Goal: Task Accomplishment & Management: Manage account settings

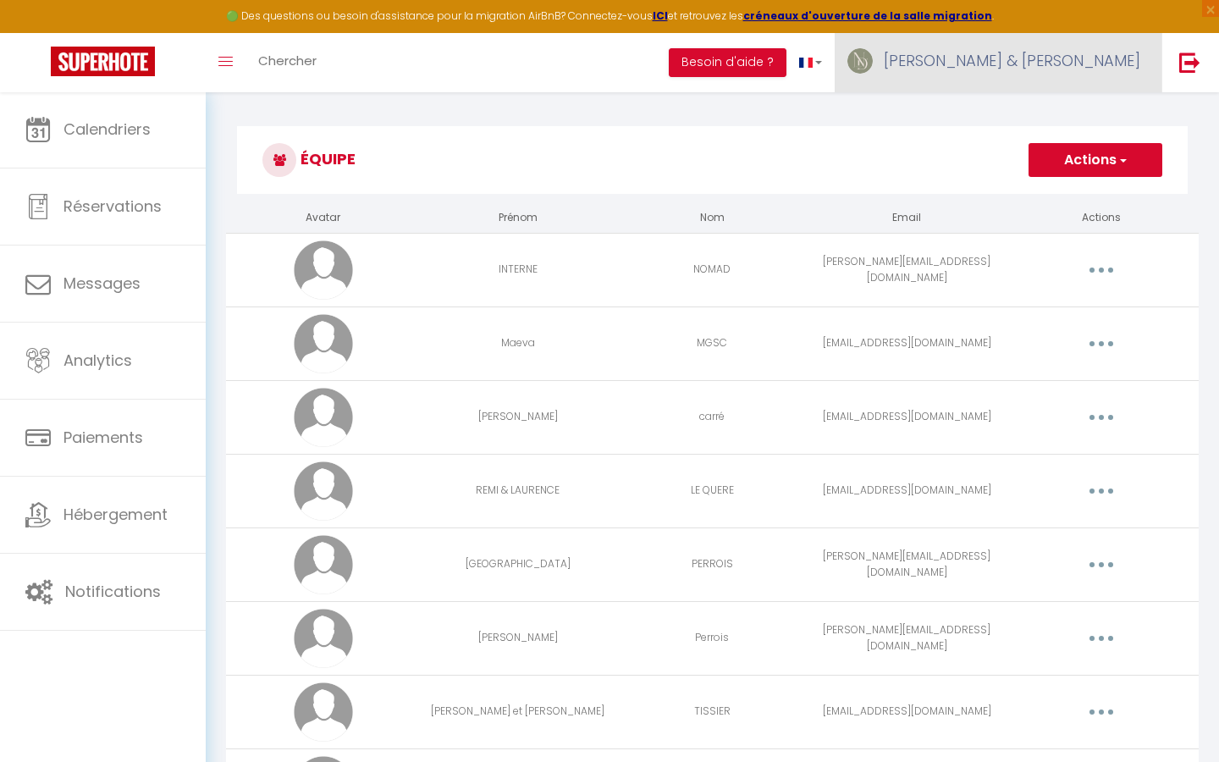
click at [1066, 77] on link "[PERSON_NAME] & [PERSON_NAME]" at bounding box center [998, 62] width 327 height 59
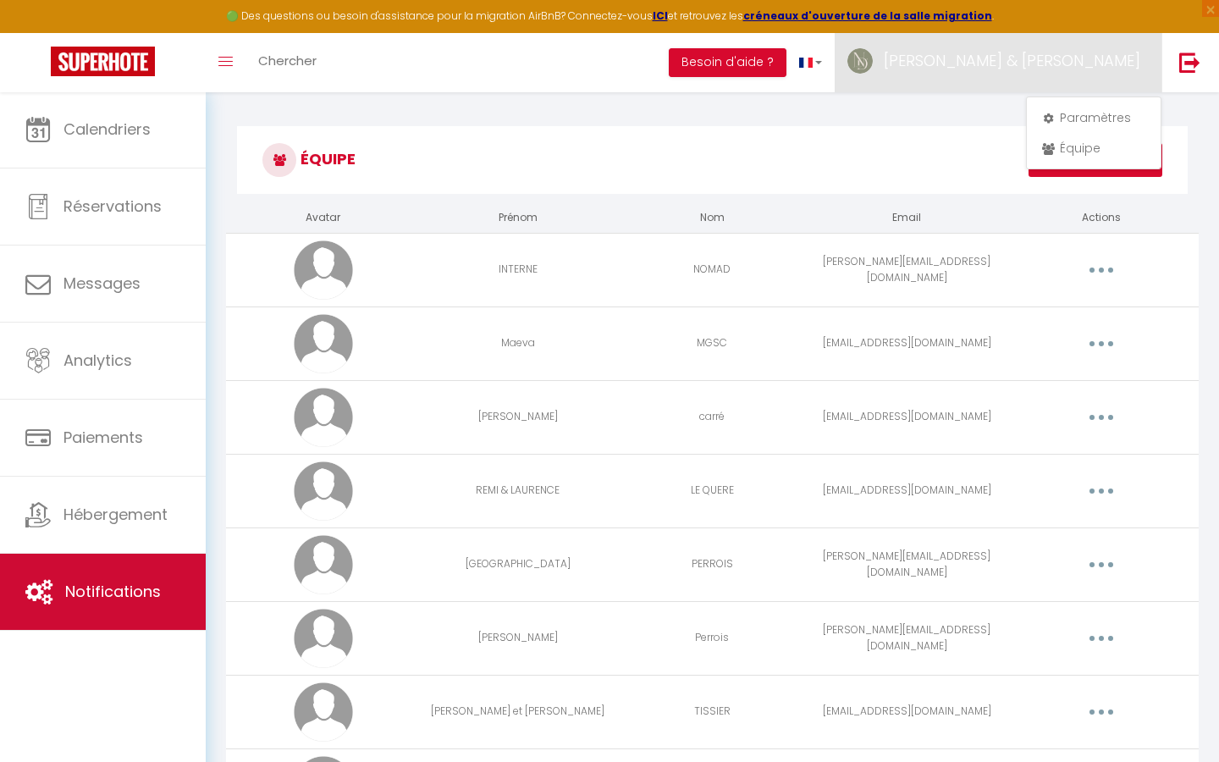
click at [74, 583] on span "Notifications" at bounding box center [113, 591] width 96 height 21
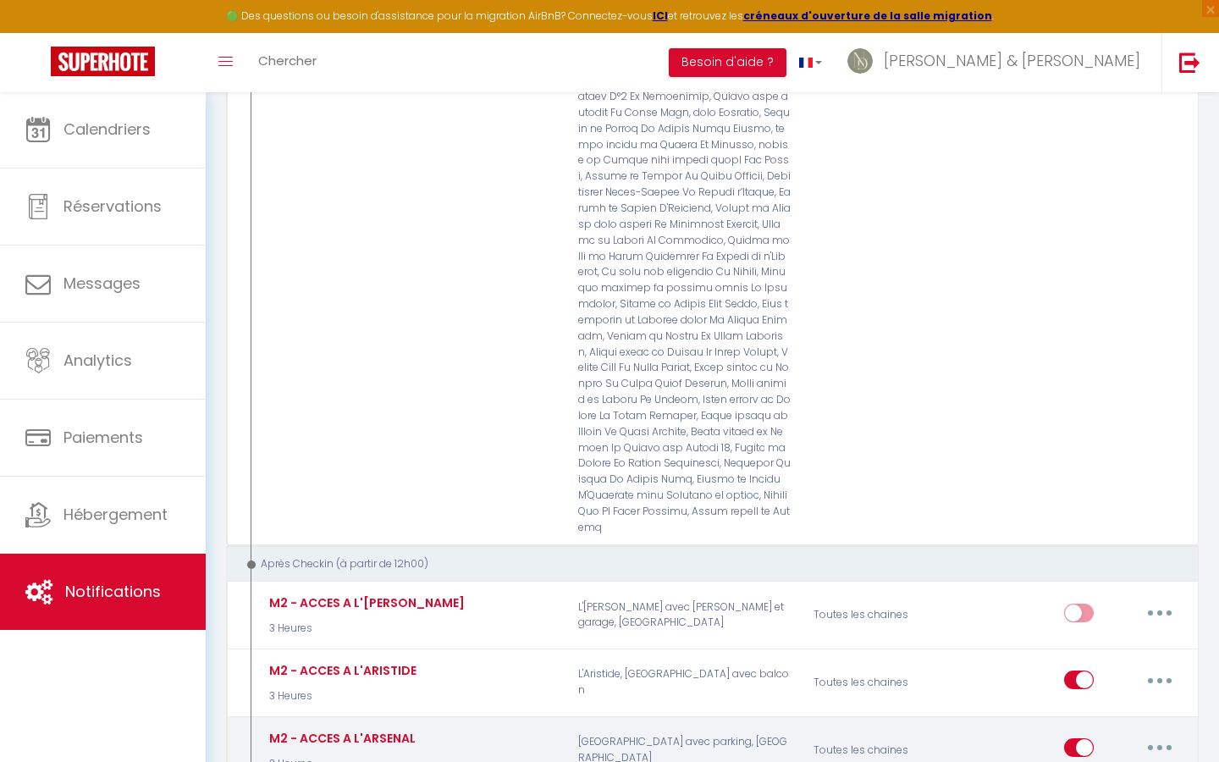
scroll to position [5629, 0]
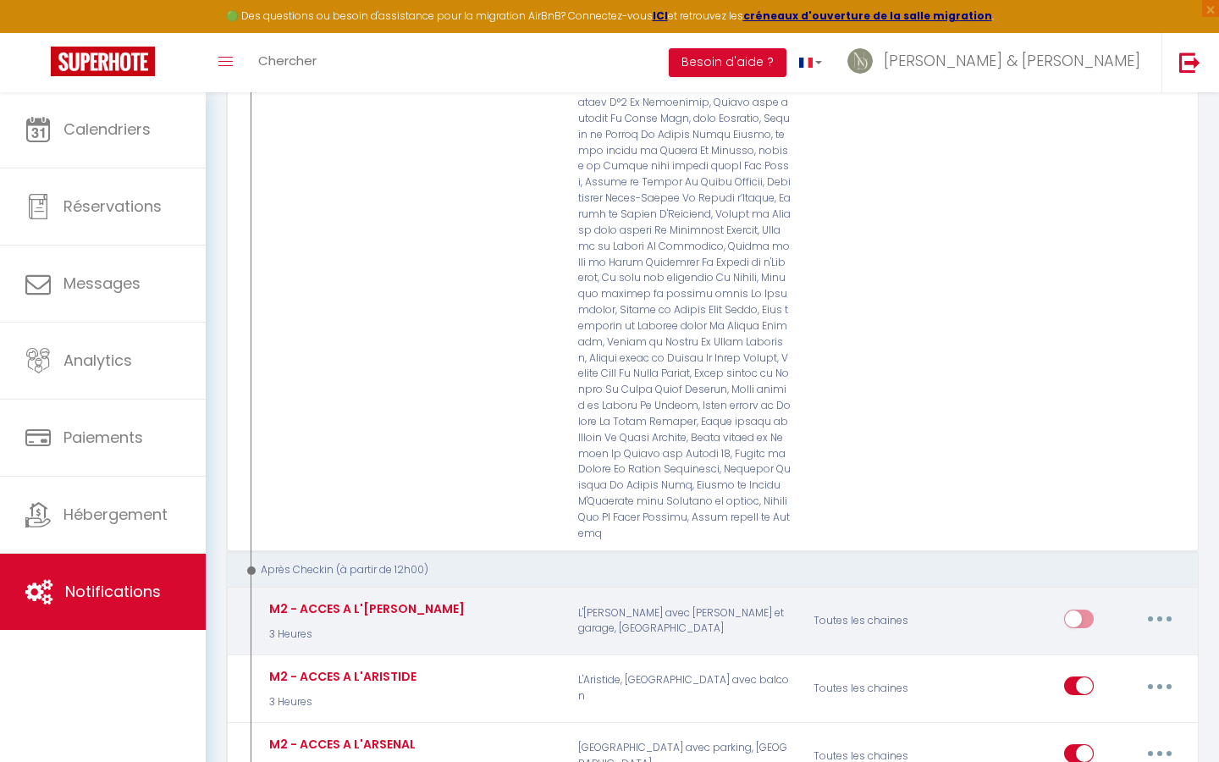
click at [1171, 585] on button "button" at bounding box center [1159, 618] width 47 height 27
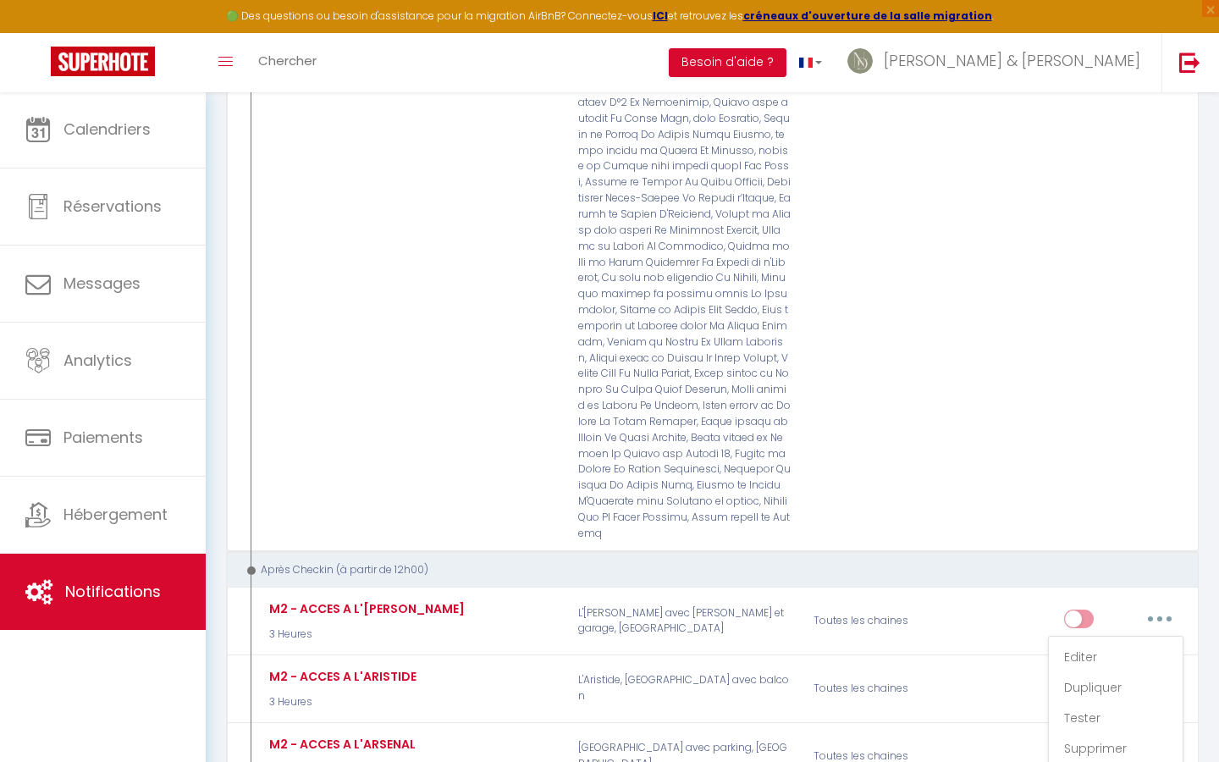
click at [1073, 562] on div "Après Checkin (à partir de 12h00)" at bounding box center [703, 570] width 923 height 16
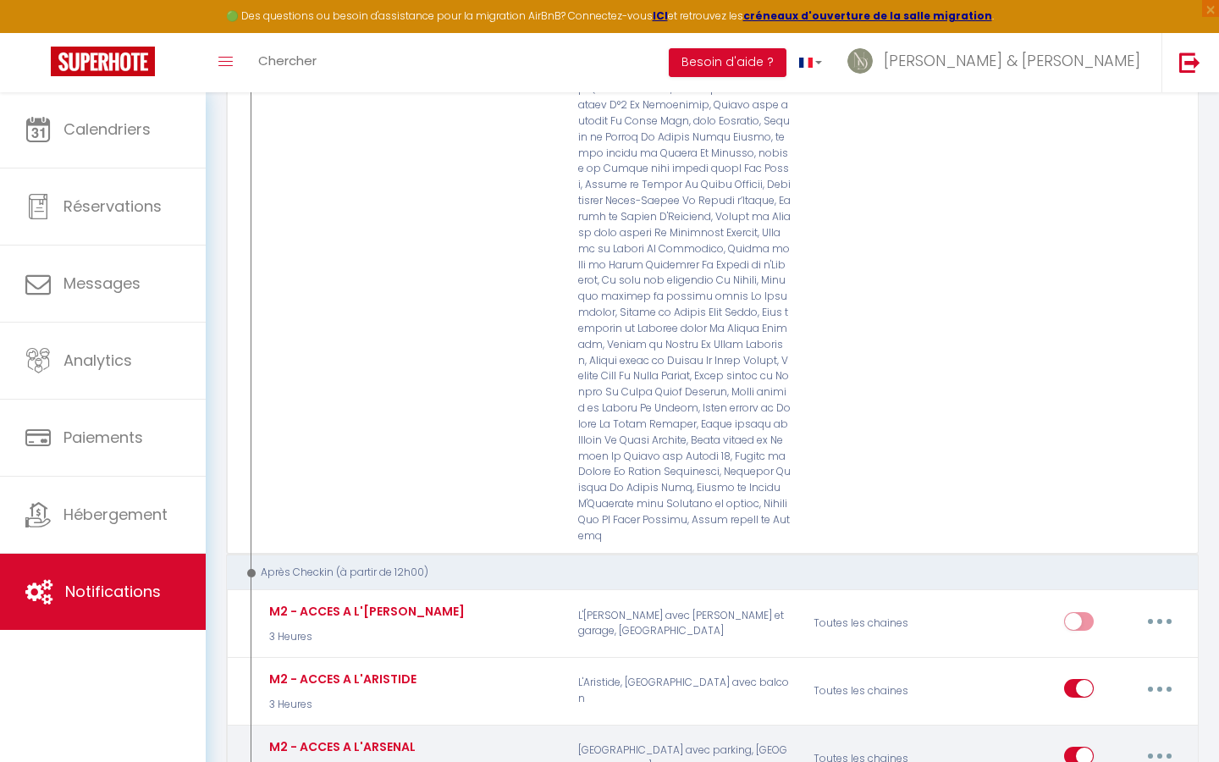
scroll to position [5618, 0]
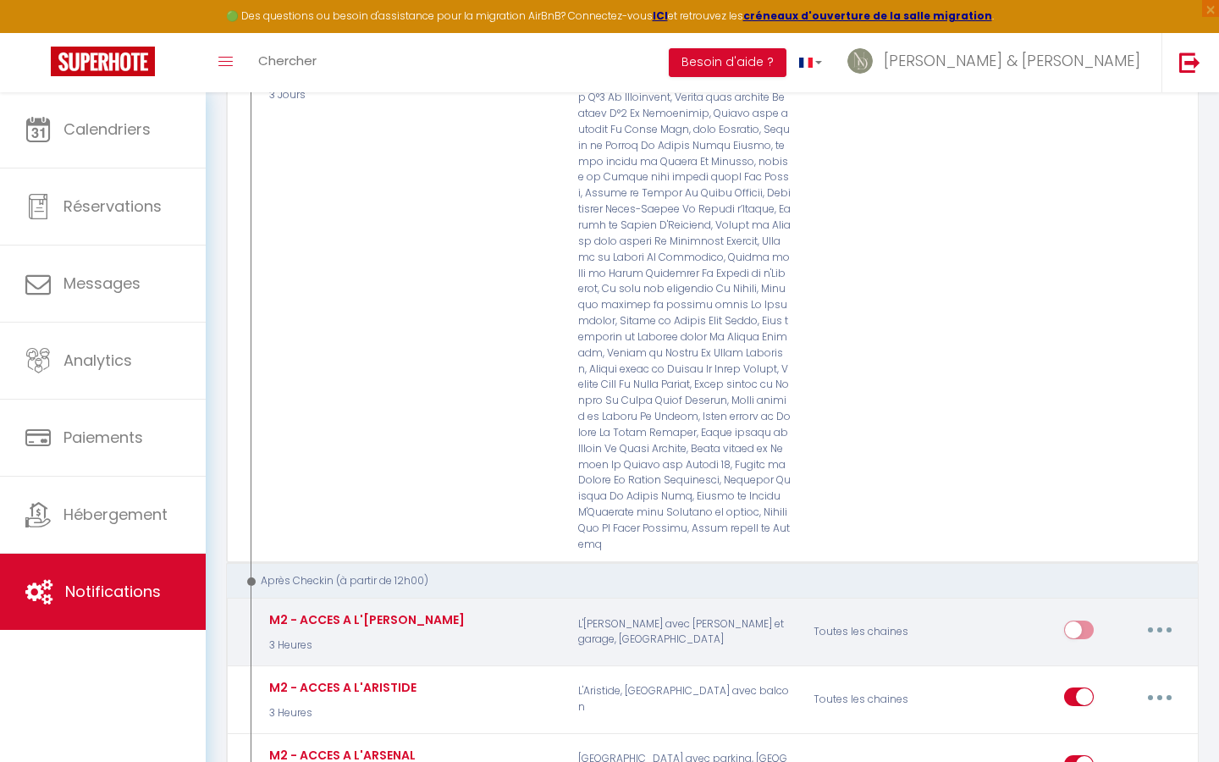
click at [1082, 585] on input "checkbox" at bounding box center [1079, 633] width 30 height 25
checkbox input "true"
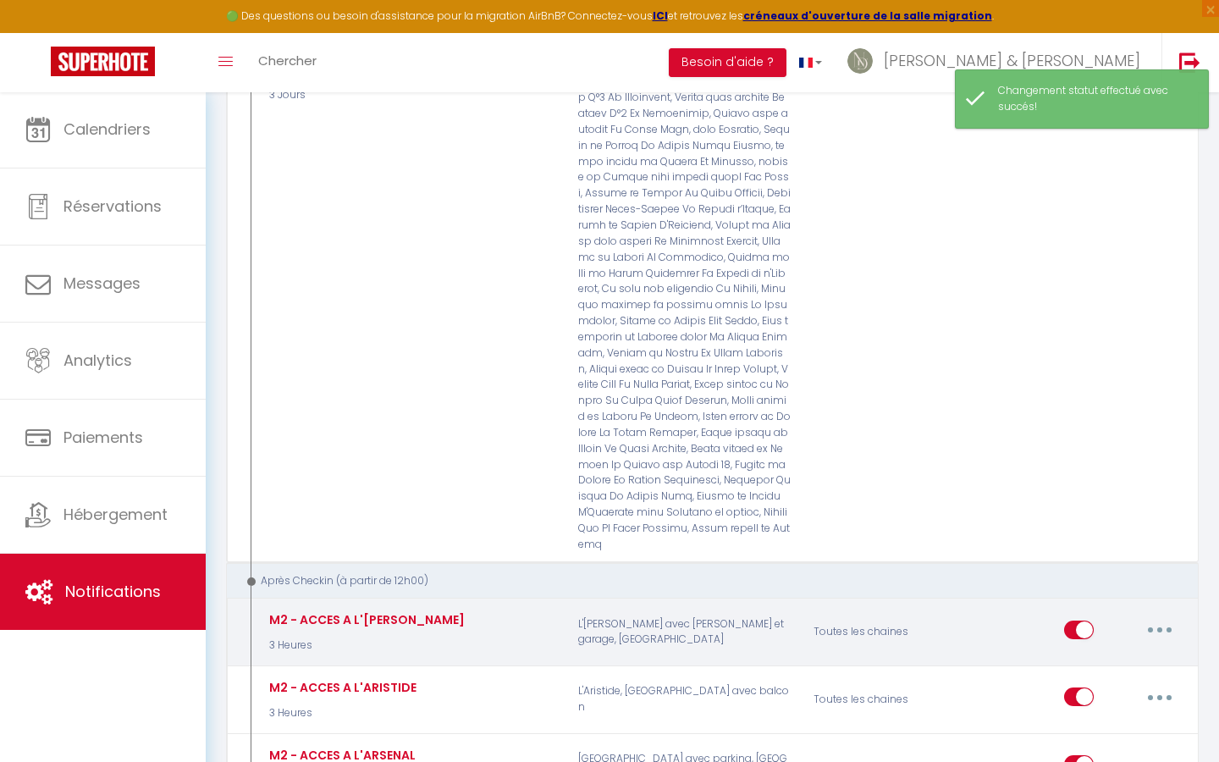
click at [1154, 585] on button "button" at bounding box center [1159, 629] width 47 height 27
click at [1106, 585] on link "Editer" at bounding box center [1115, 668] width 125 height 29
type input "M2 - ACCES A L'[PERSON_NAME]"
select select "3"
select select "3 Heures"
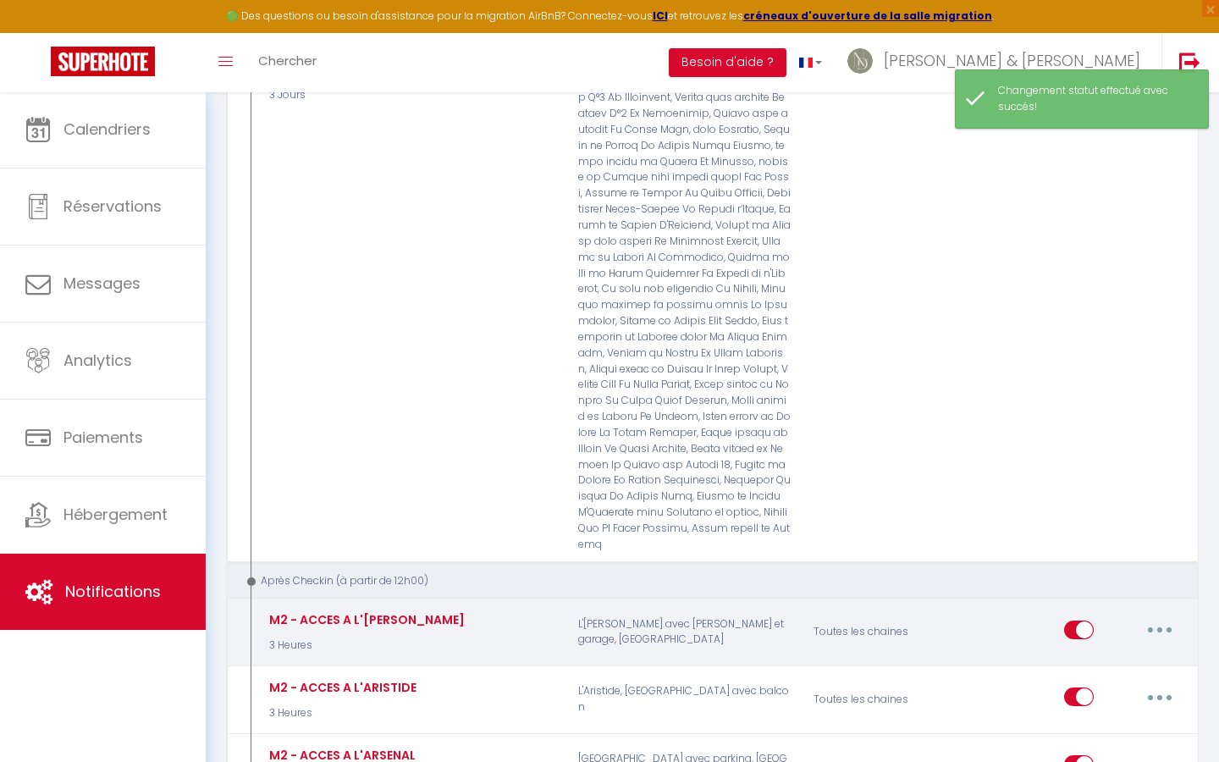
select select "if_deposit_is_paid"
checkbox input "true"
checkbox input "false"
radio input "true"
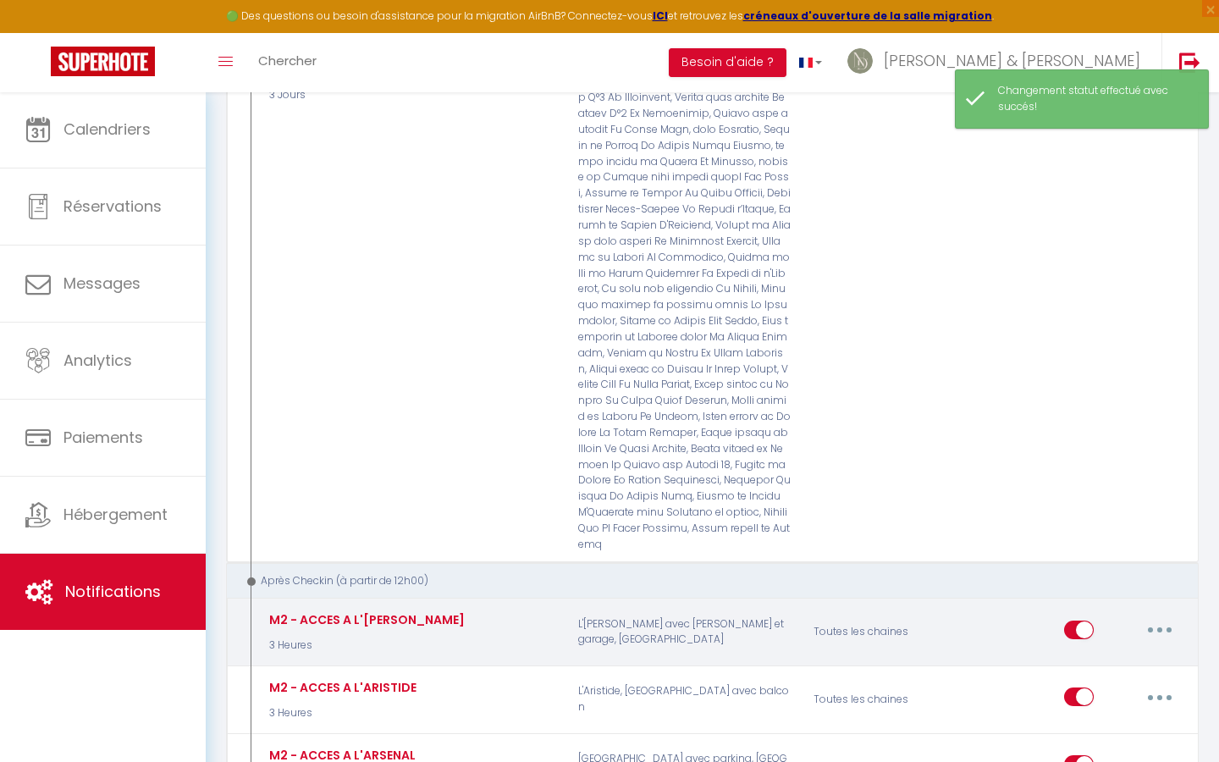
type input "ACCES AU BIEN."
checkbox input "false"
checkbox input "true"
checkbox input "false"
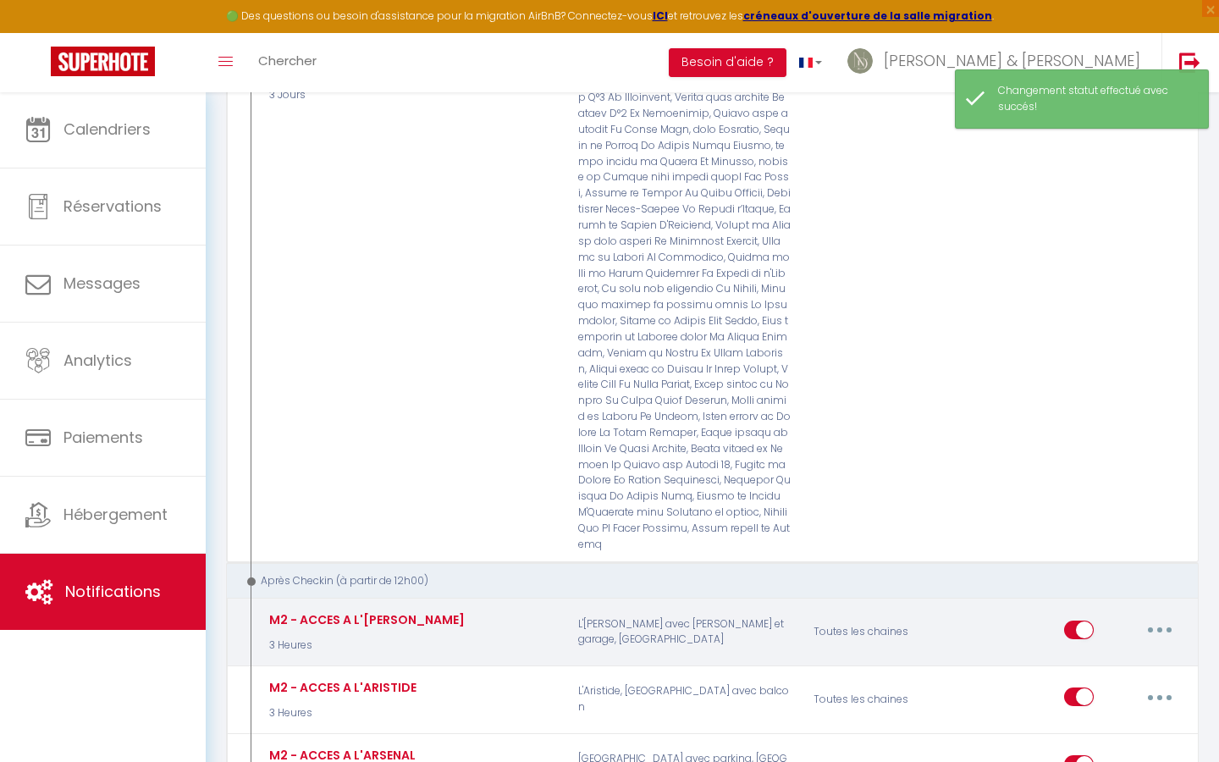
checkbox input "false"
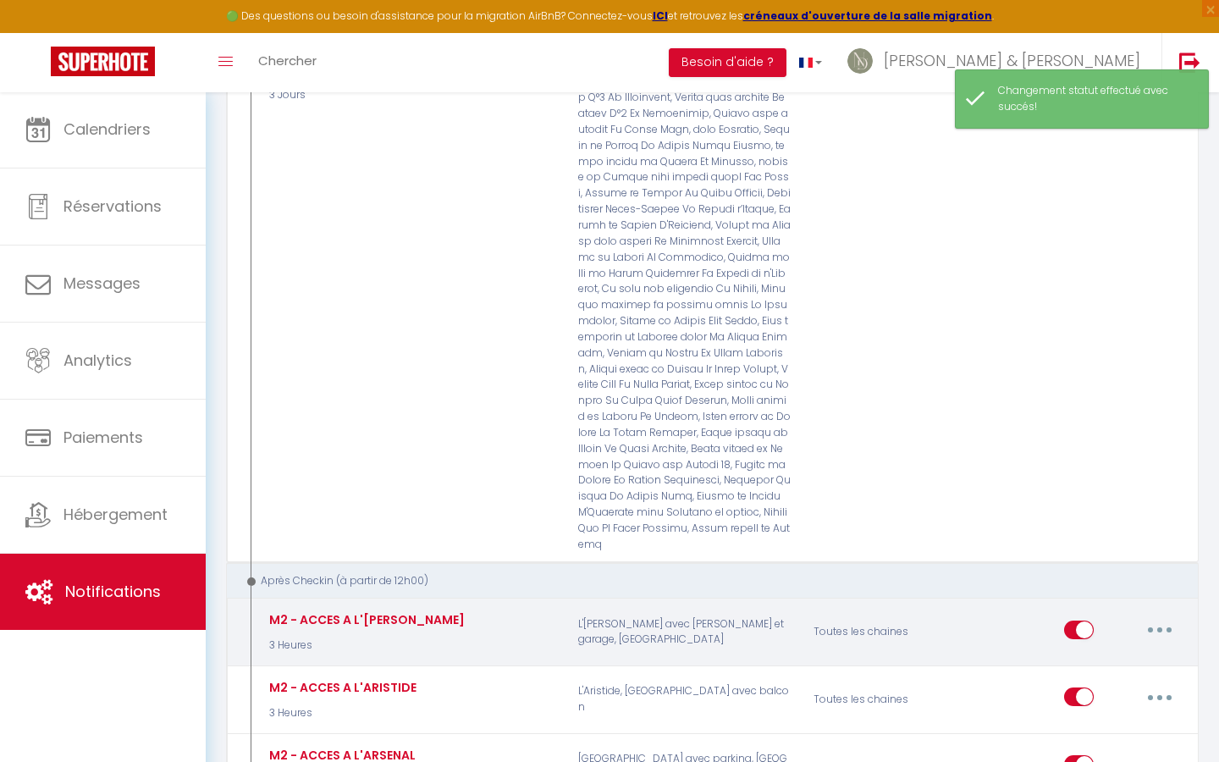
checkbox input "false"
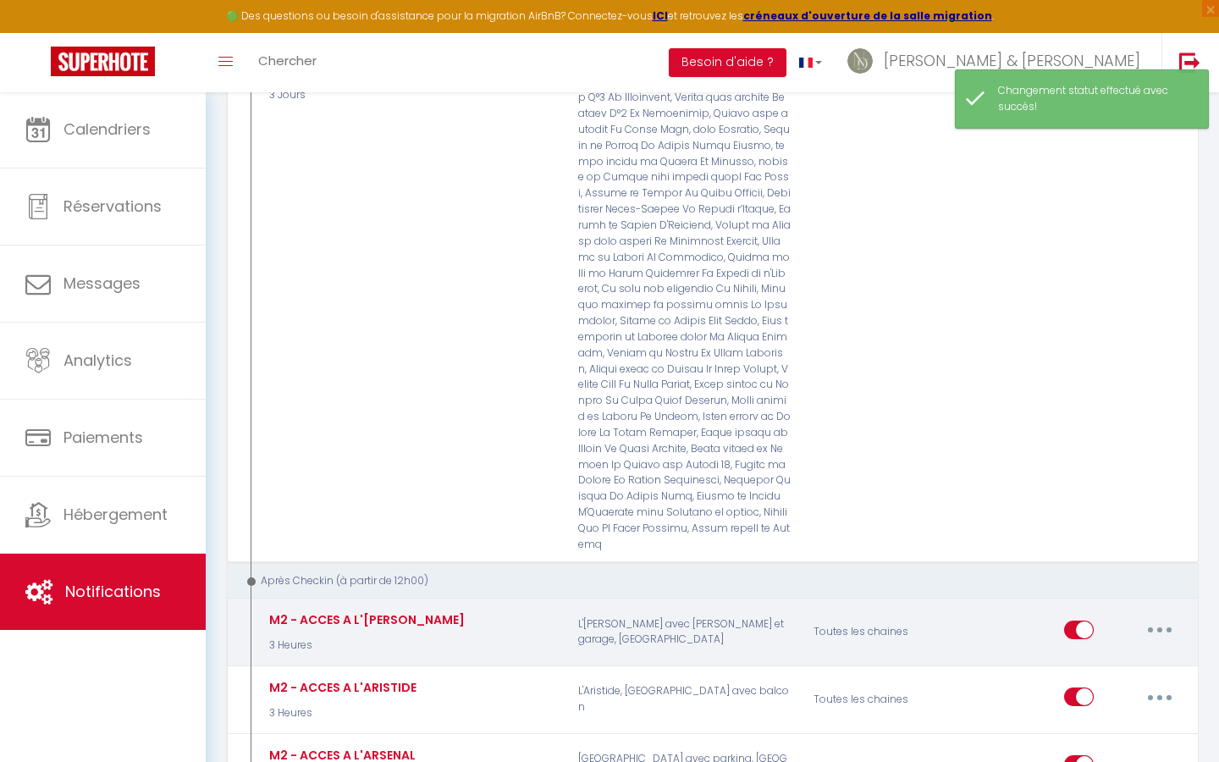
checkbox input "false"
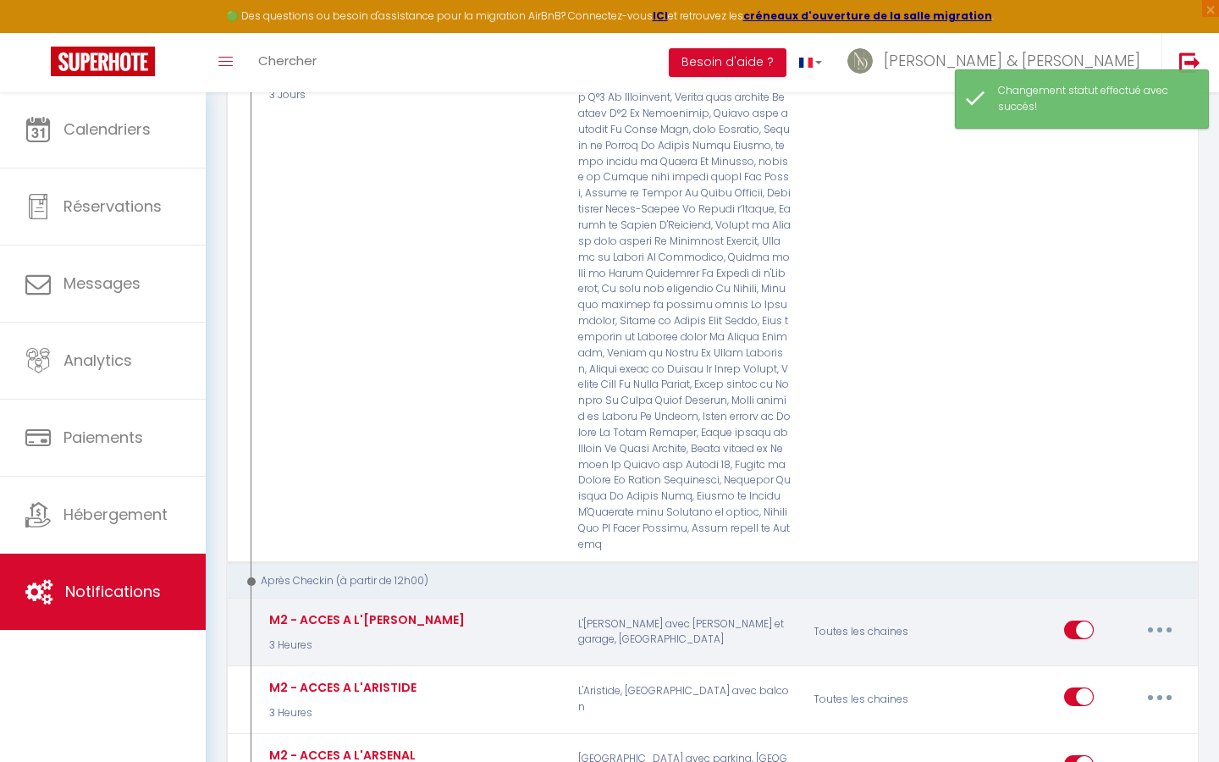
checkbox input "false"
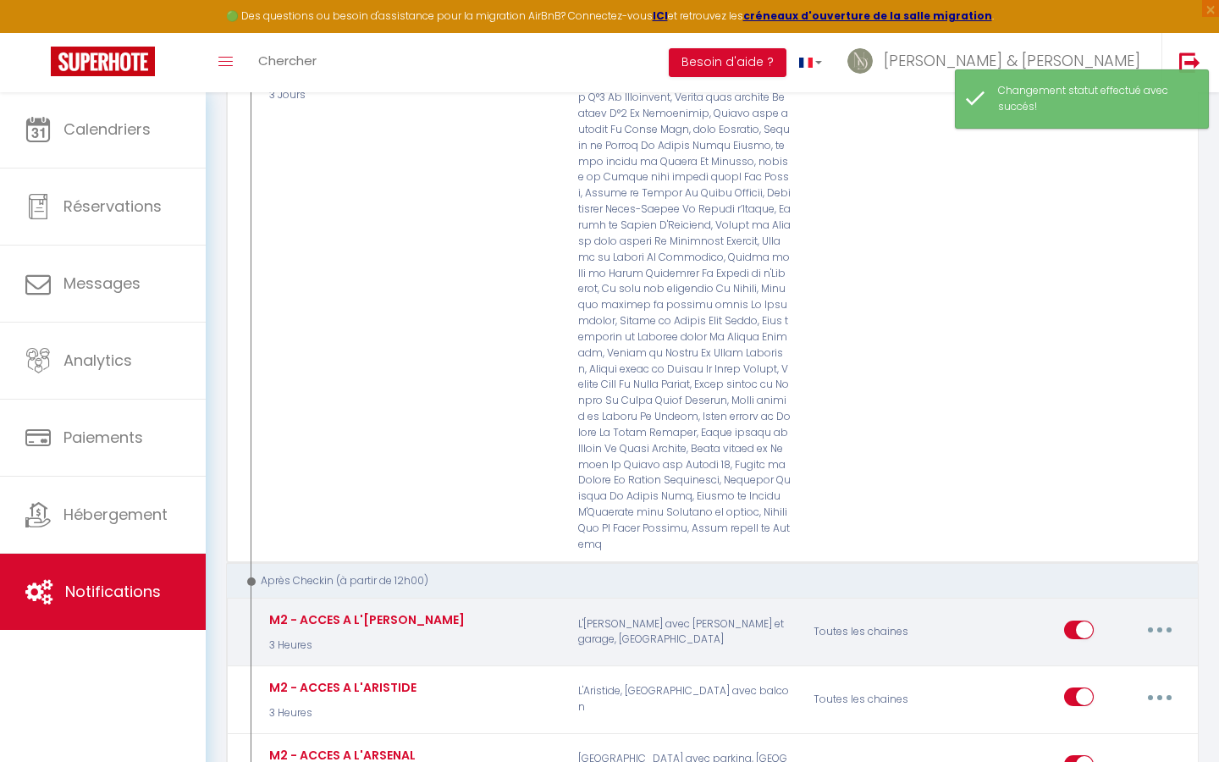
checkbox input "false"
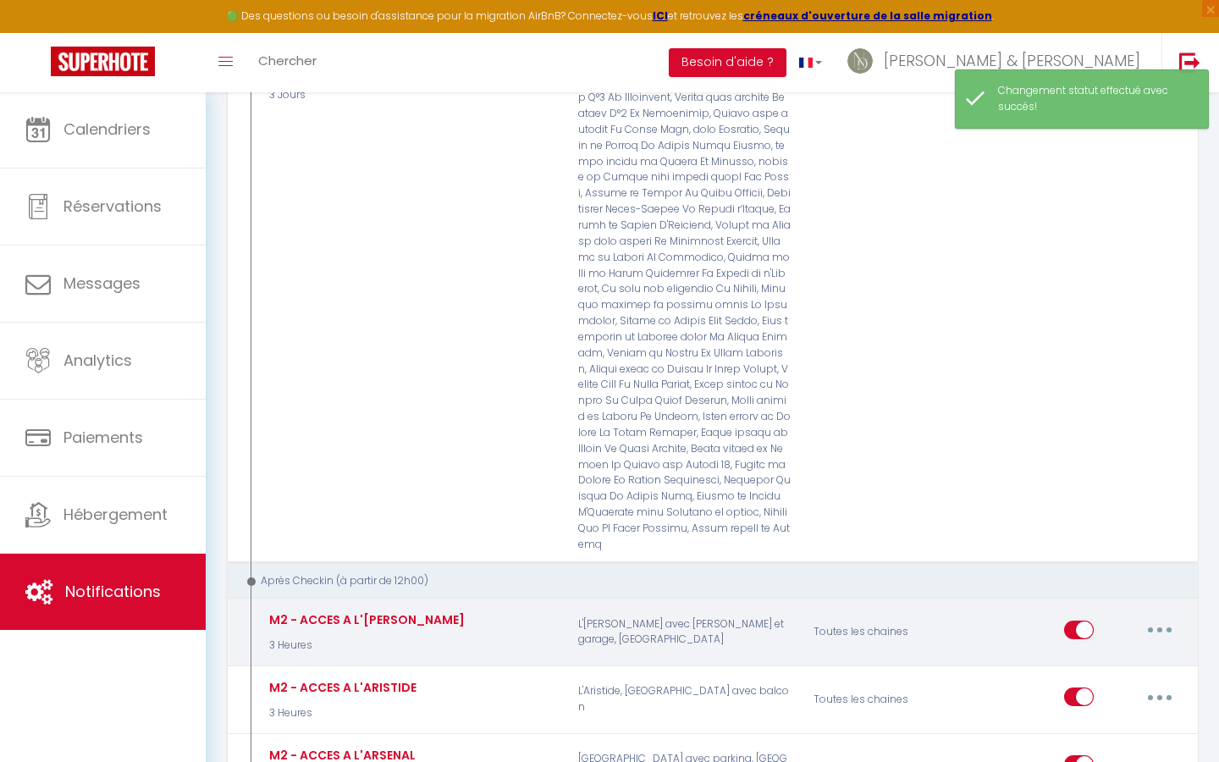
checkbox input "false"
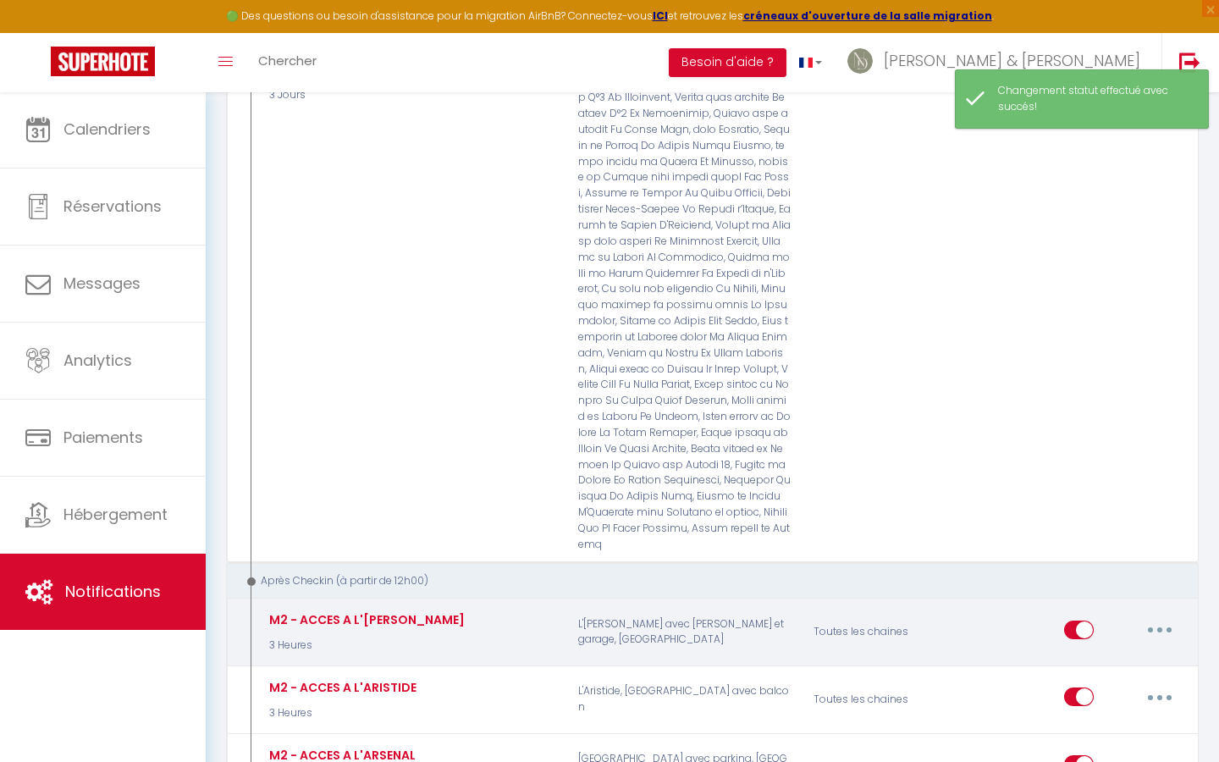
checkbox input "false"
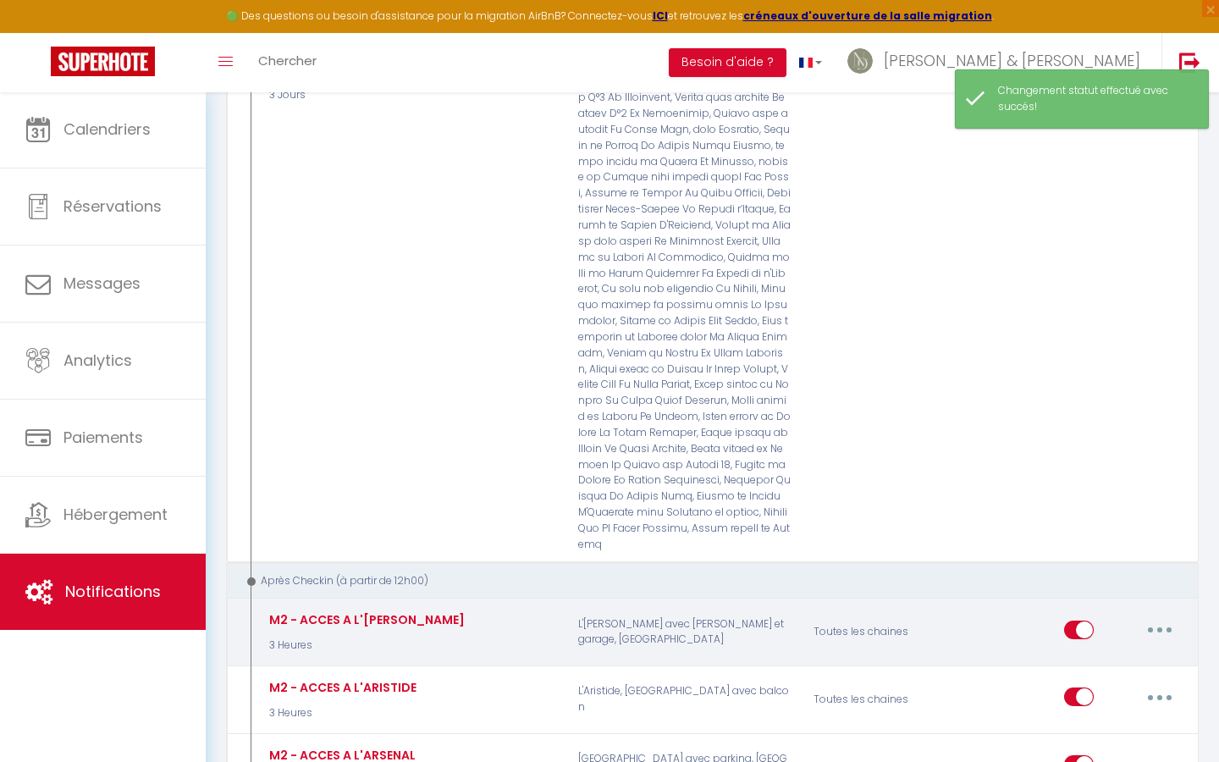
checkbox input "false"
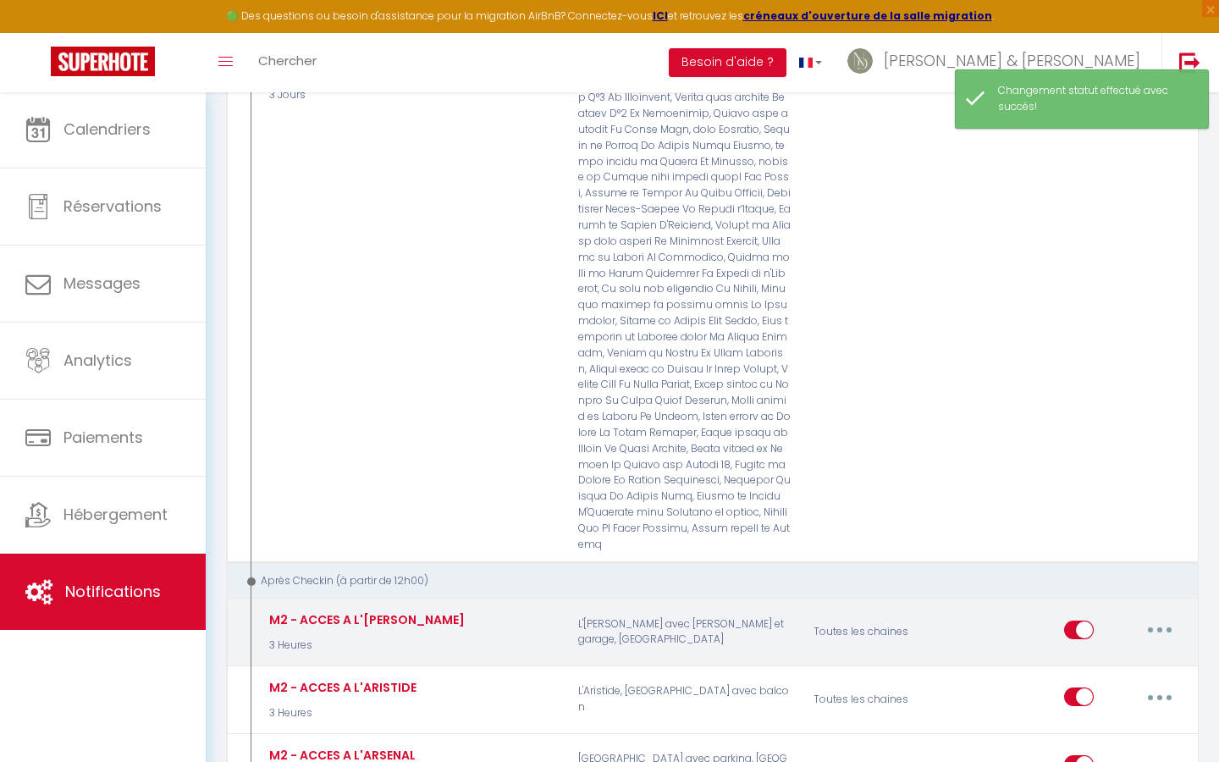
checkbox input "false"
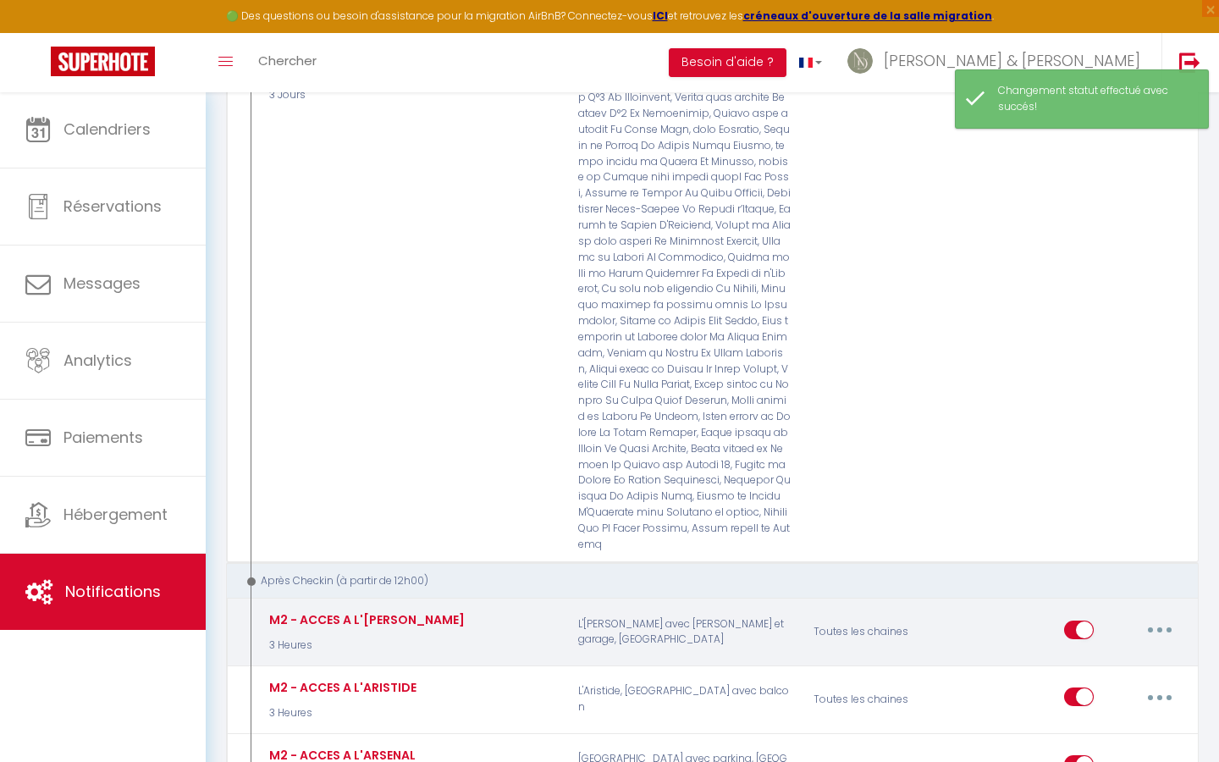
checkbox input "false"
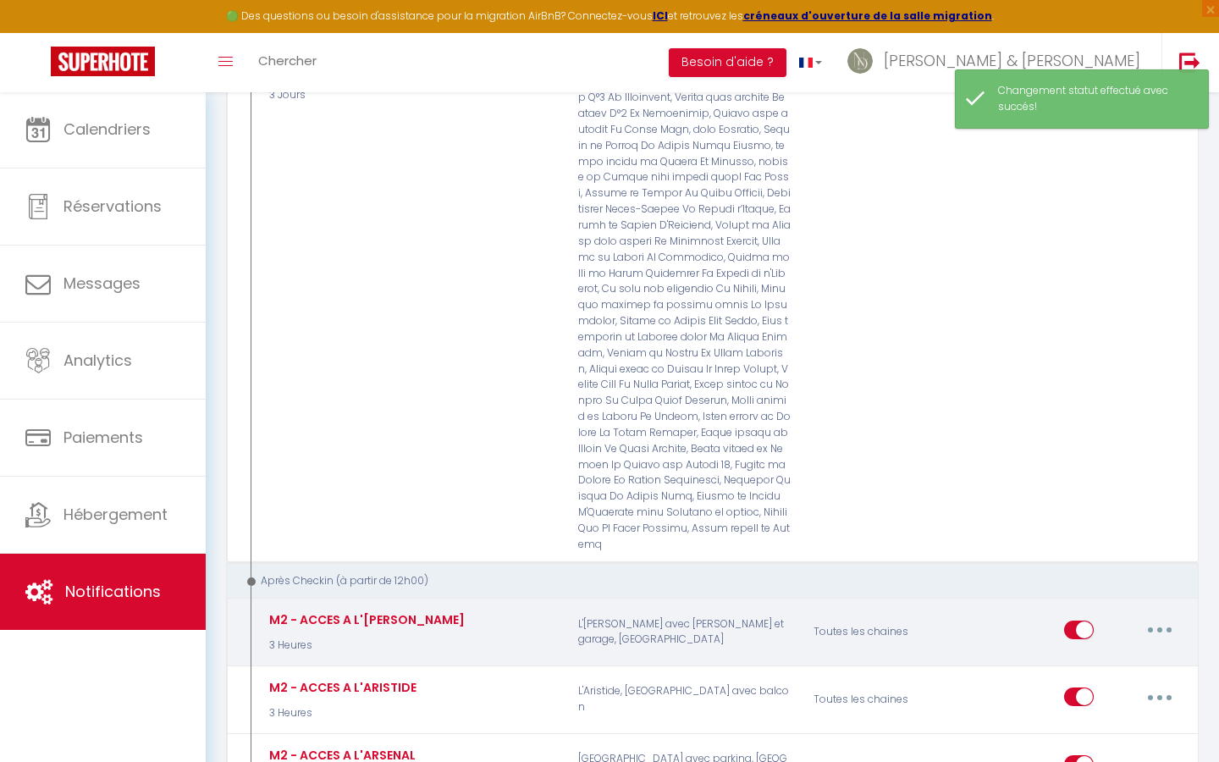
checkbox input "false"
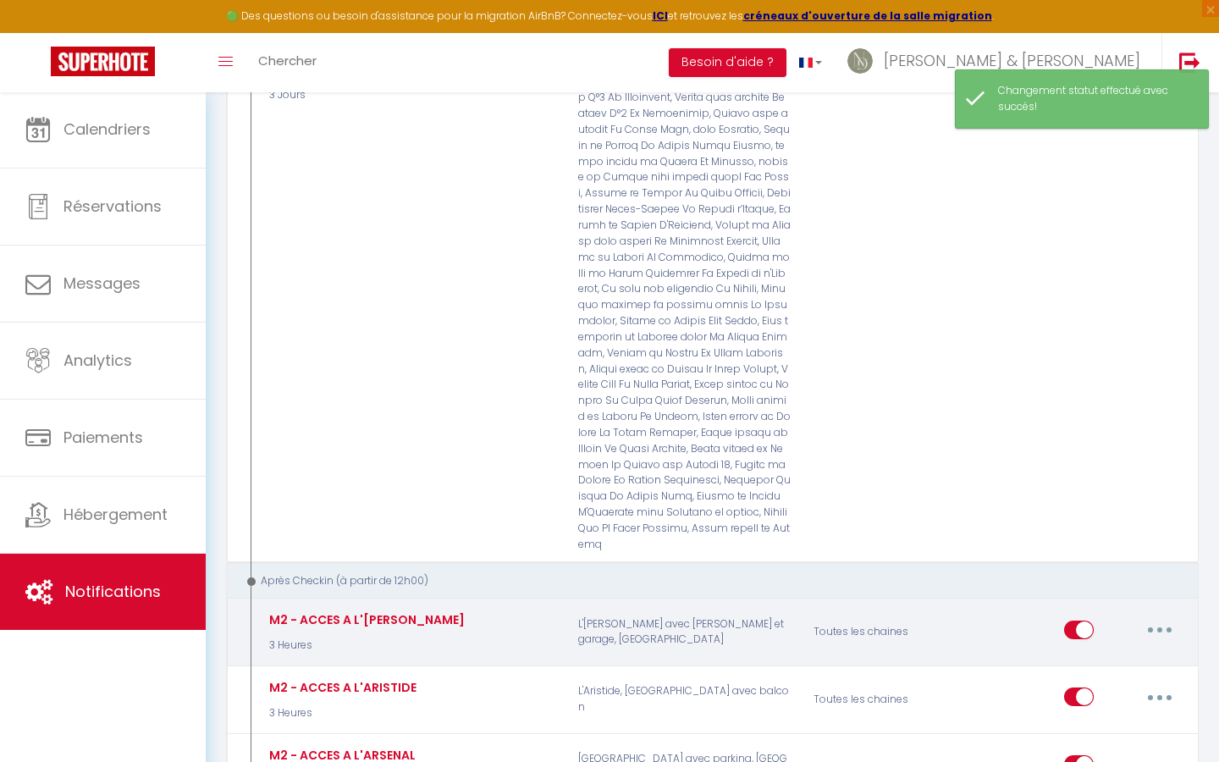
checkbox input "false"
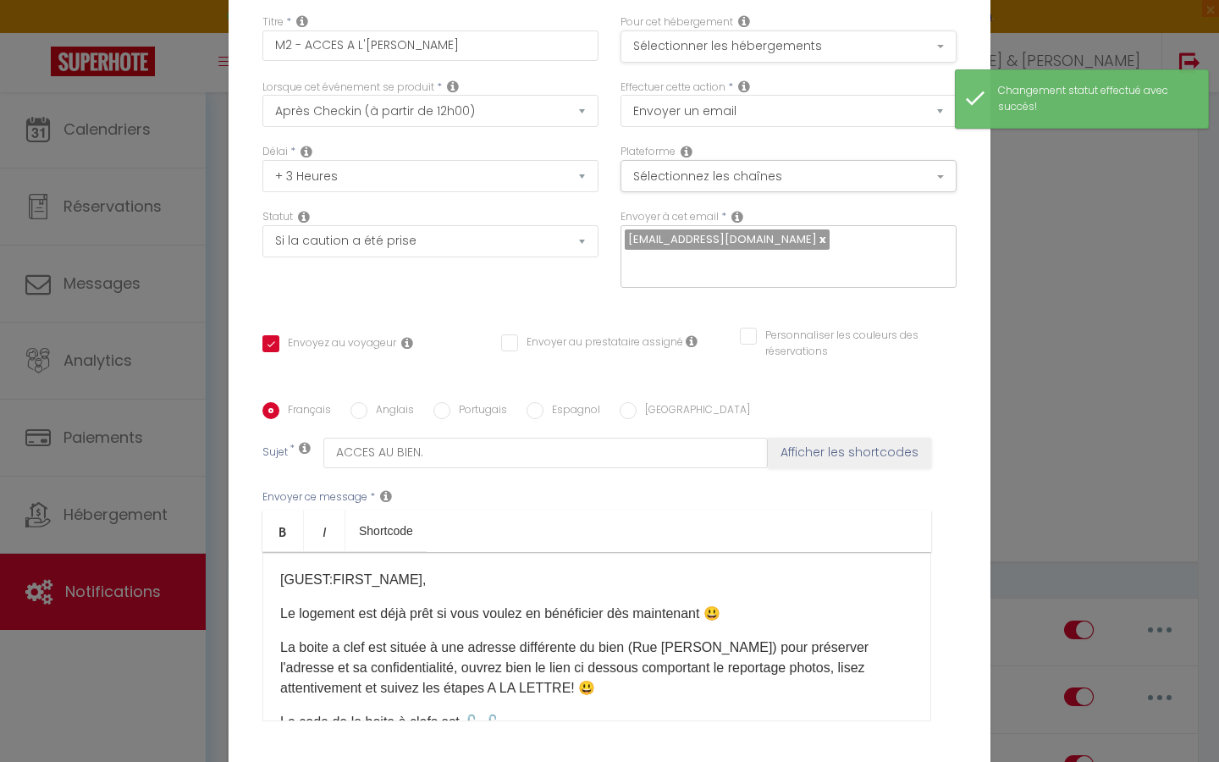
click at [713, 46] on button "Sélectionner les hébergements" at bounding box center [789, 46] width 336 height 32
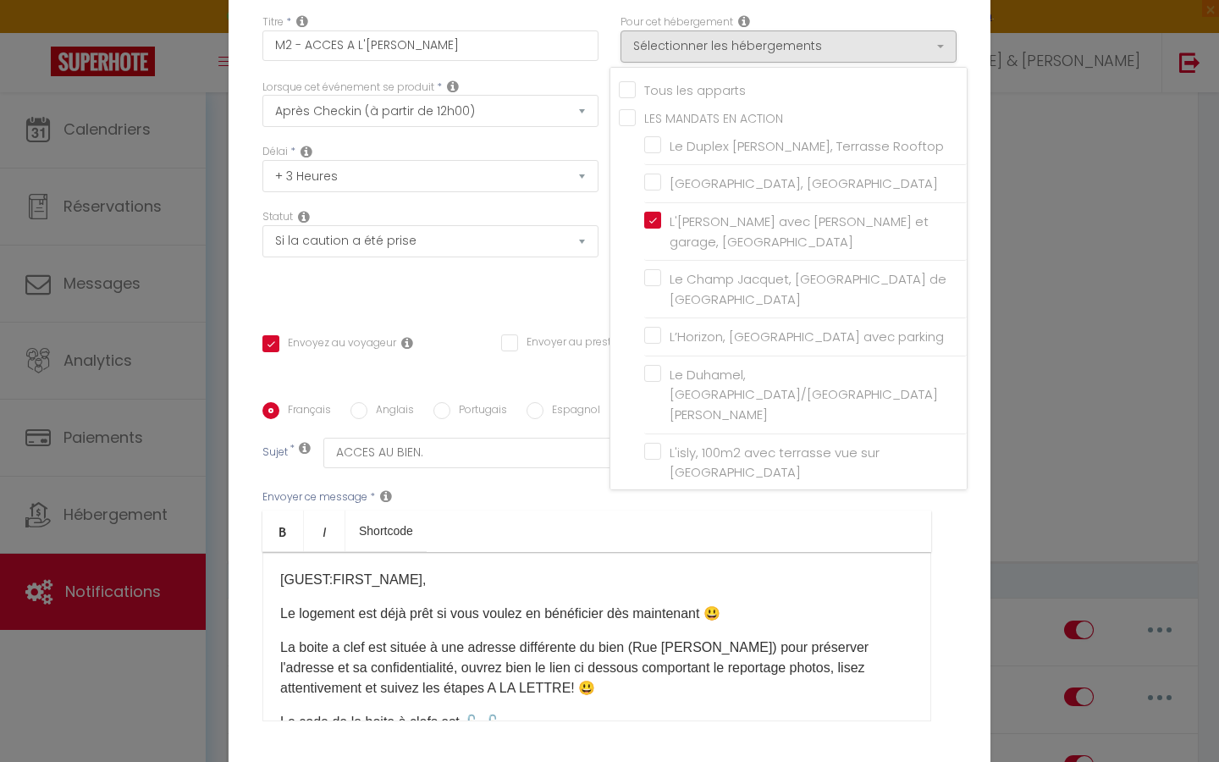
click at [530, 289] on div "Statut Aucun Si la réservation est payée Si réservation non payée Si la caution…" at bounding box center [430, 257] width 358 height 96
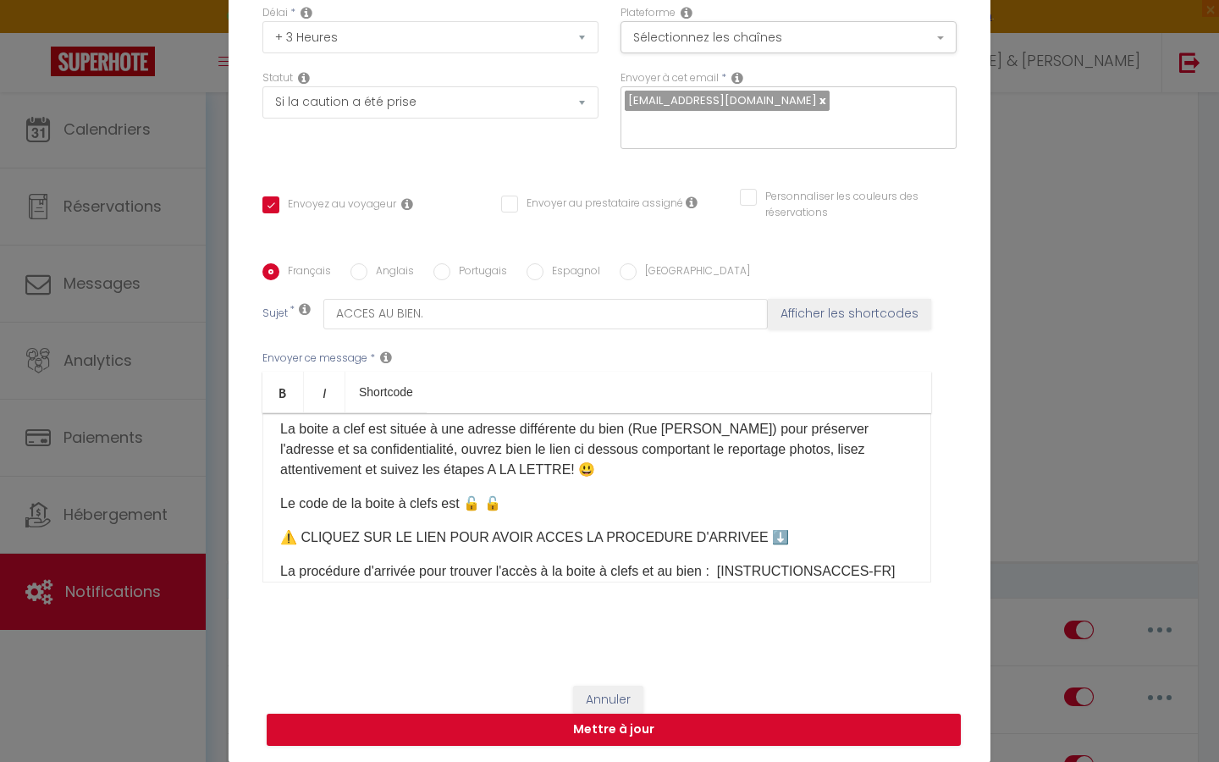
scroll to position [96, 0]
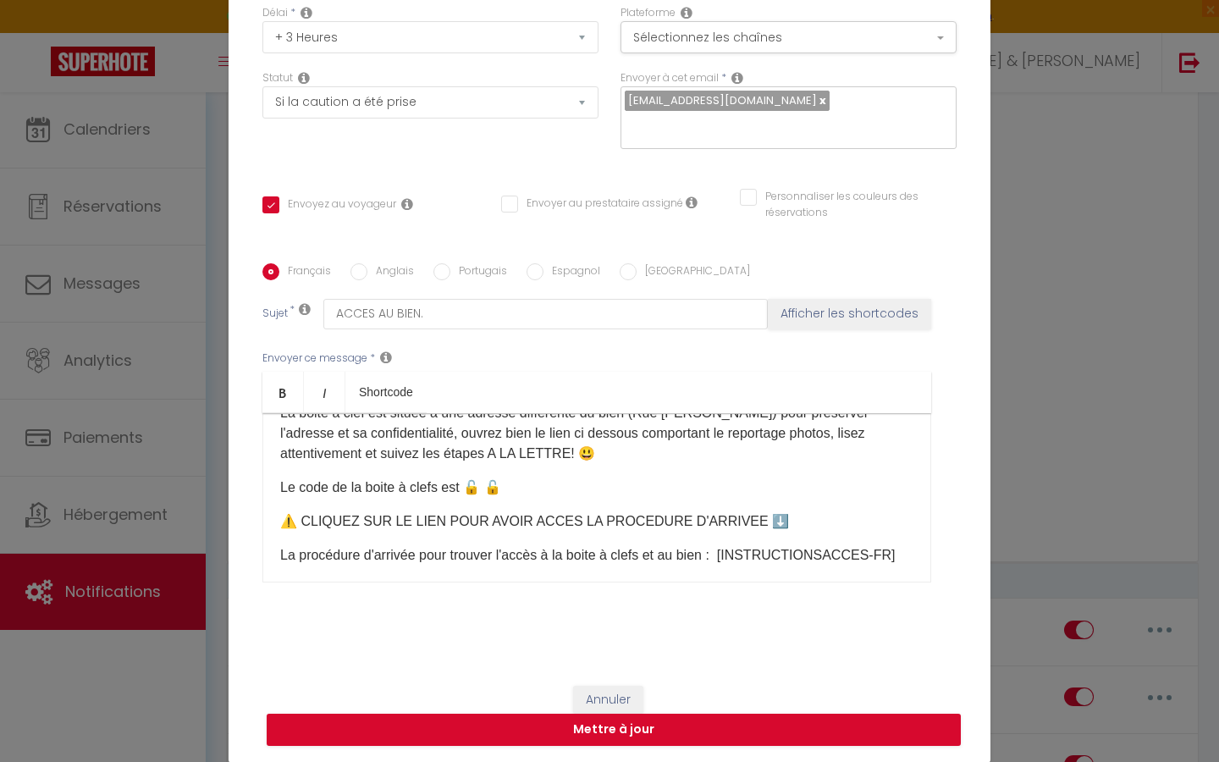
click at [489, 483] on p "Le code de la boite à clefs est 🔓 🔓​" at bounding box center [596, 488] width 633 height 20
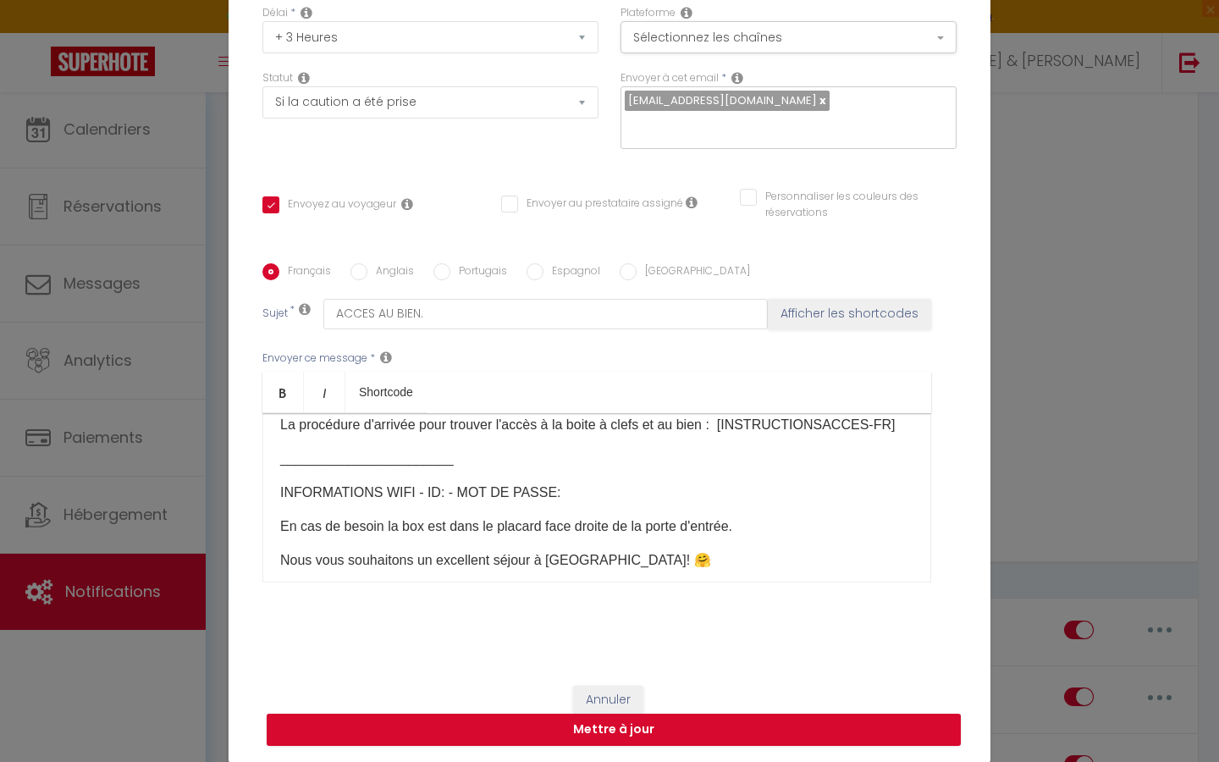
scroll to position [253, 0]
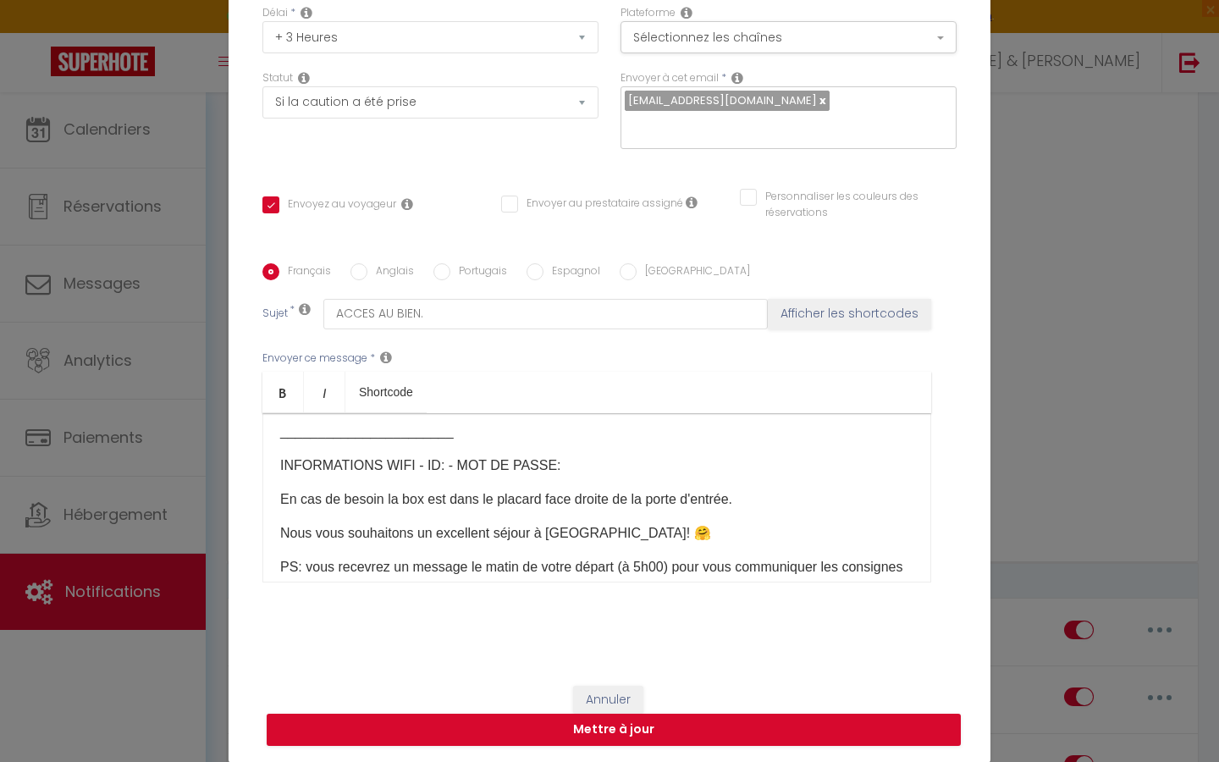
click at [577, 454] on div "[GUEST:FIRST_NAME]​, Le logement est déjà prêt si vous voulez en bénéficier dès…" at bounding box center [596, 497] width 669 height 169
click at [560, 467] on p "INFORMATIONS WIFI - ID: - MOT DE PASSE:" at bounding box center [596, 466] width 633 height 20
click at [428, 465] on p "INFORMATIONS WIFI - ID: - MOT DE PASSE:" at bounding box center [596, 466] width 633 height 20
click at [544, 468] on p "INFORMATIONS WIFI - ID: - MOT DE PASSE:" at bounding box center [596, 466] width 633 height 20
click at [544, 465] on p "INFORMATIONS WIFI - ID: - MOT DE PASSE: ​" at bounding box center [596, 466] width 633 height 20
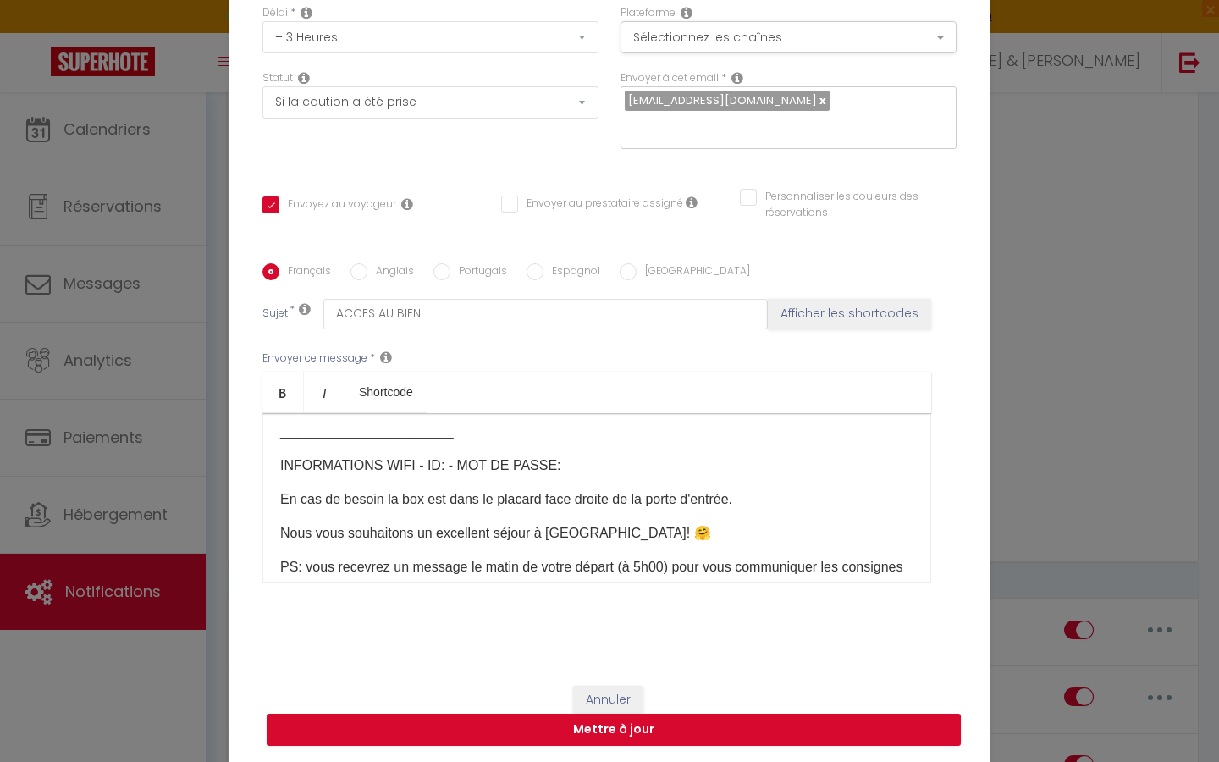
click at [544, 466] on p "INFORMATIONS WIFI - ID: - MOT DE PASSE: ​ ​ ​" at bounding box center [596, 466] width 633 height 20
click at [432, 465] on p "INFORMATIONS WIFI - ID: - MOT DE PASSE: ​ ​ ​" at bounding box center [596, 466] width 633 height 20
click at [549, 467] on p "INFORMATIONS WIFI - ID: - MOT DE PASSE: ​ ​ ​" at bounding box center [596, 466] width 633 height 20
click at [549, 467] on p "INFORMATIONS WIFI - ID: - MOT DE PASSE: ​ ​ ​ ​" at bounding box center [596, 466] width 633 height 20
click at [537, 466] on p "INFORMATIONS WIFI - ID: - MOT DE PASSE: ​ ​ ​ ​" at bounding box center [596, 466] width 633 height 20
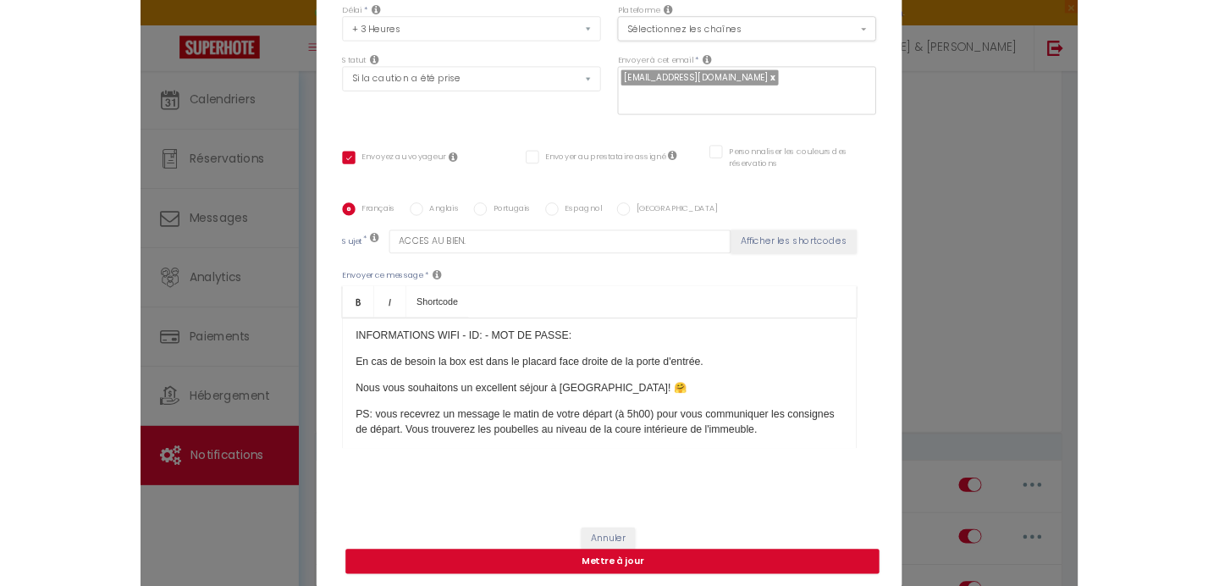
scroll to position [281, 0]
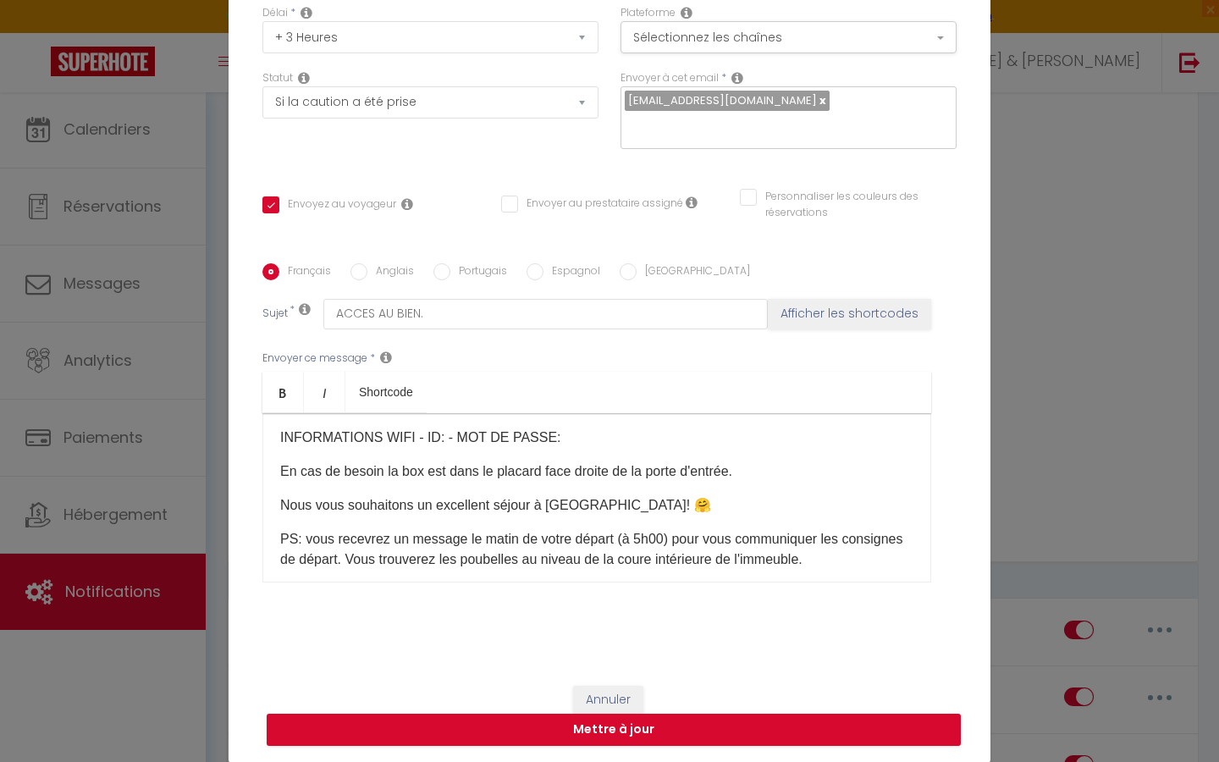
click at [547, 440] on p "INFORMATIONS WIFI - ID: - MOT DE PASSE: ​ ​ ​ ​" at bounding box center [596, 438] width 633 height 20
click at [430, 435] on p "INFORMATIONS WIFI - ID: - MOT DE PASSE: ​ ​ ​ ​" at bounding box center [596, 438] width 633 height 20
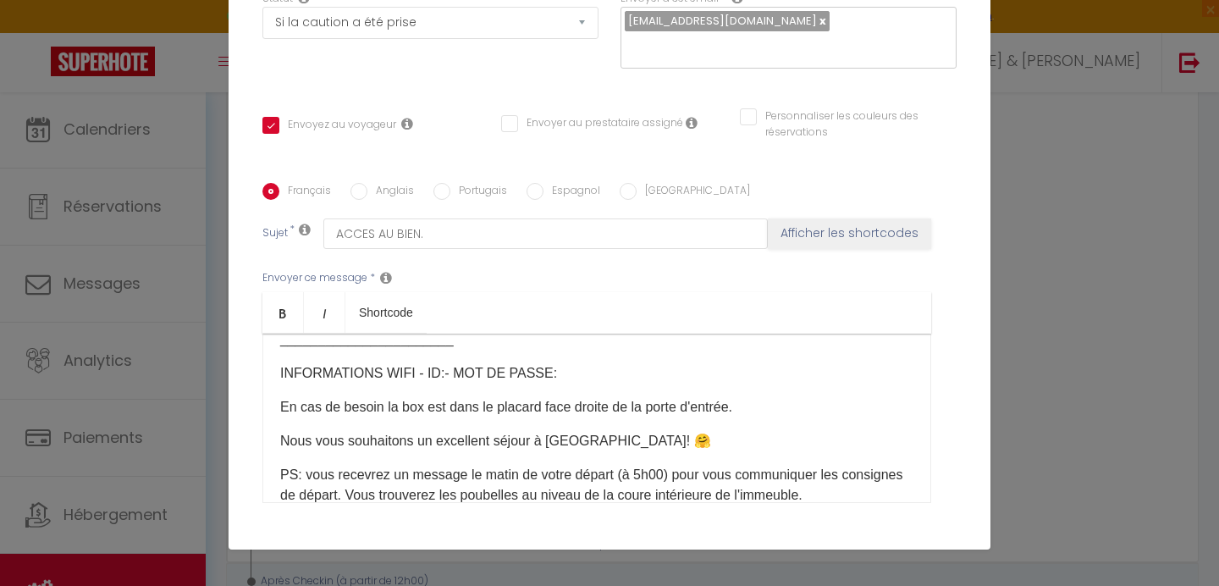
scroll to position [262, 0]
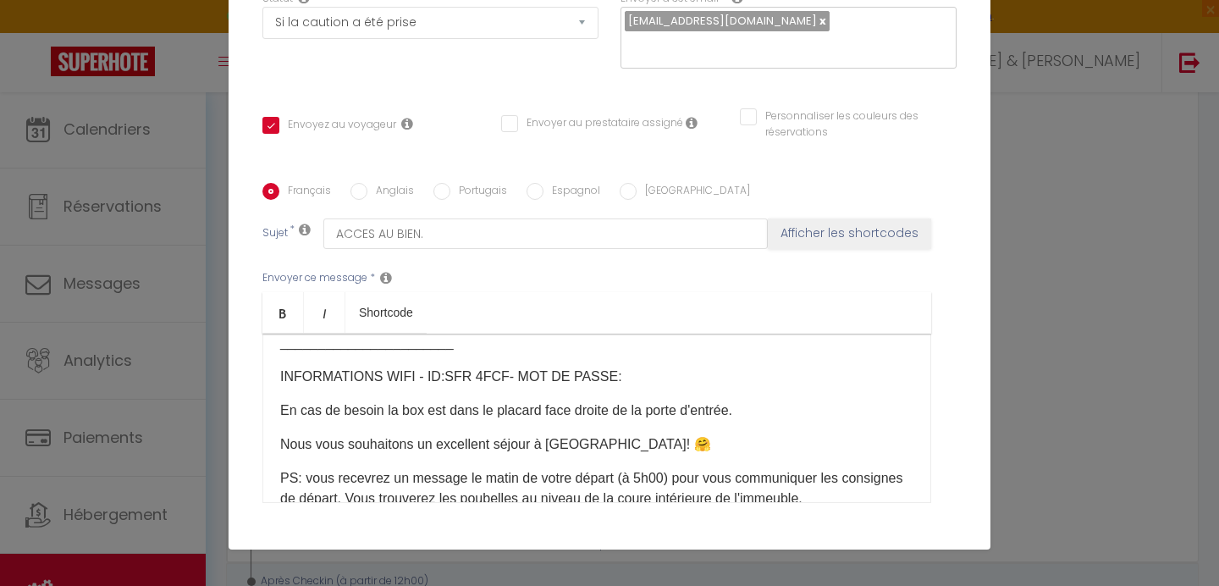
click at [430, 307] on ul "Bold Italic Shortcode" at bounding box center [596, 312] width 669 height 41
click at [430, 308] on ul "Bold Italic Shortcode" at bounding box center [596, 312] width 669 height 41
click at [435, 314] on ul "Bold Italic Shortcode" at bounding box center [596, 312] width 669 height 41
click at [610, 314] on ul "Bold Italic Shortcode" at bounding box center [596, 312] width 669 height 41
click at [601, 312] on ul "Bold Italic Shortcode" at bounding box center [596, 312] width 669 height 41
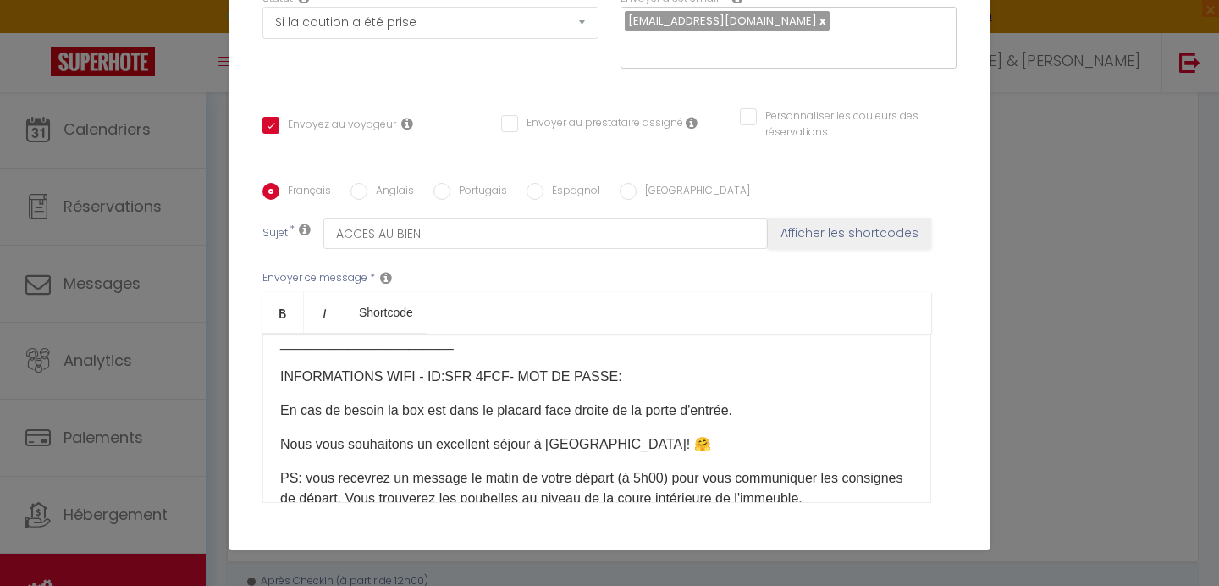
click at [587, 307] on ul "Bold Italic Shortcode" at bounding box center [596, 312] width 669 height 41
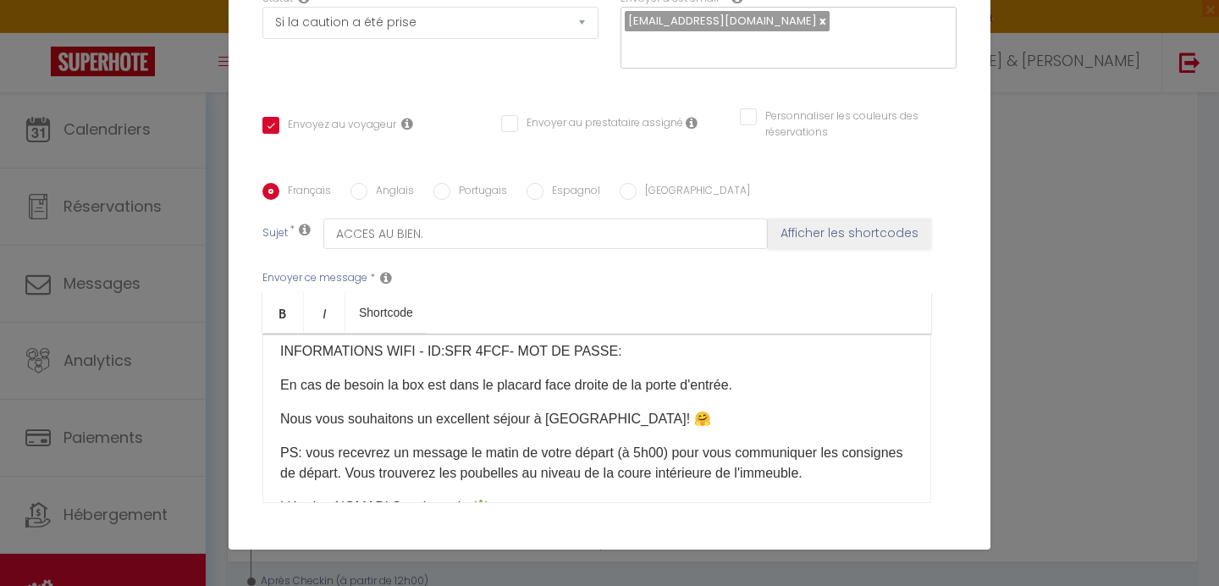
scroll to position [293, 0]
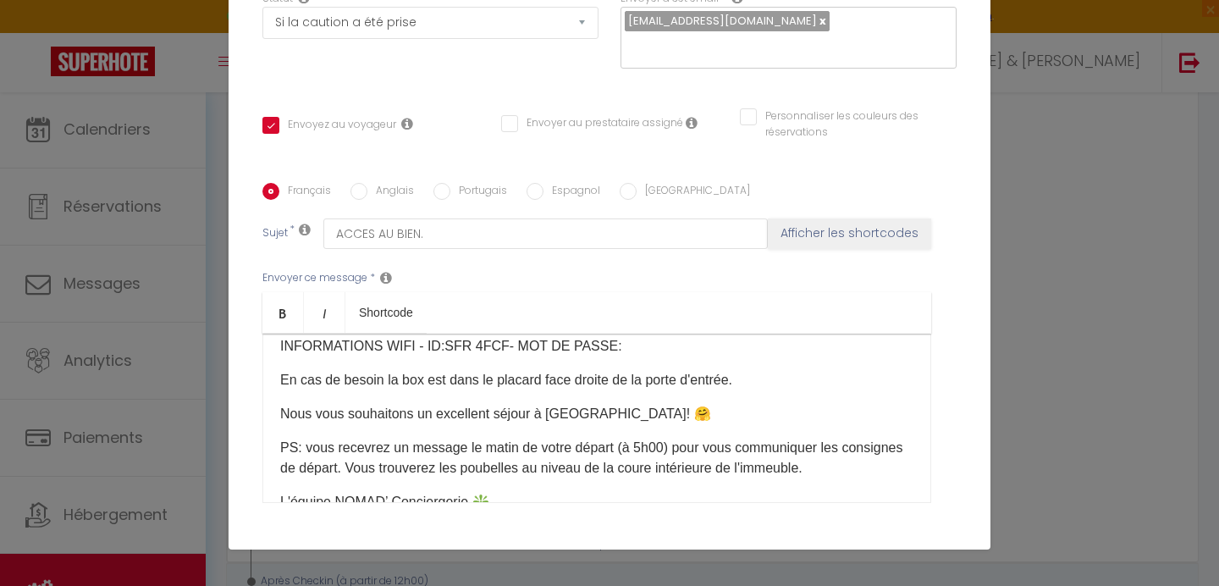
click at [645, 337] on p "INFORMATIONS WIFI - ID: ​ SFR 4FCF ​ - MOT DE PASSE: ​ ​ ​ ​" at bounding box center [596, 346] width 633 height 20
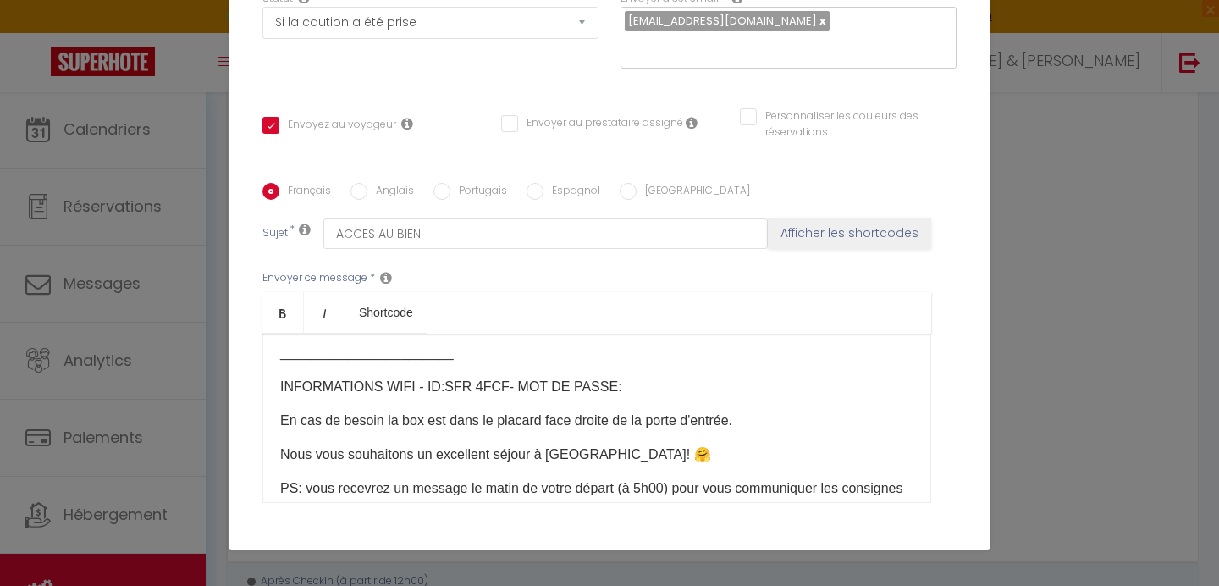
click at [593, 310] on ul "Bold Italic Shortcode" at bounding box center [596, 312] width 669 height 41
click at [588, 321] on ul "Bold Italic Shortcode" at bounding box center [596, 312] width 669 height 41
click at [576, 321] on ul "Bold Italic Shortcode" at bounding box center [596, 312] width 669 height 41
click at [599, 324] on ul "Bold Italic Shortcode" at bounding box center [596, 312] width 669 height 41
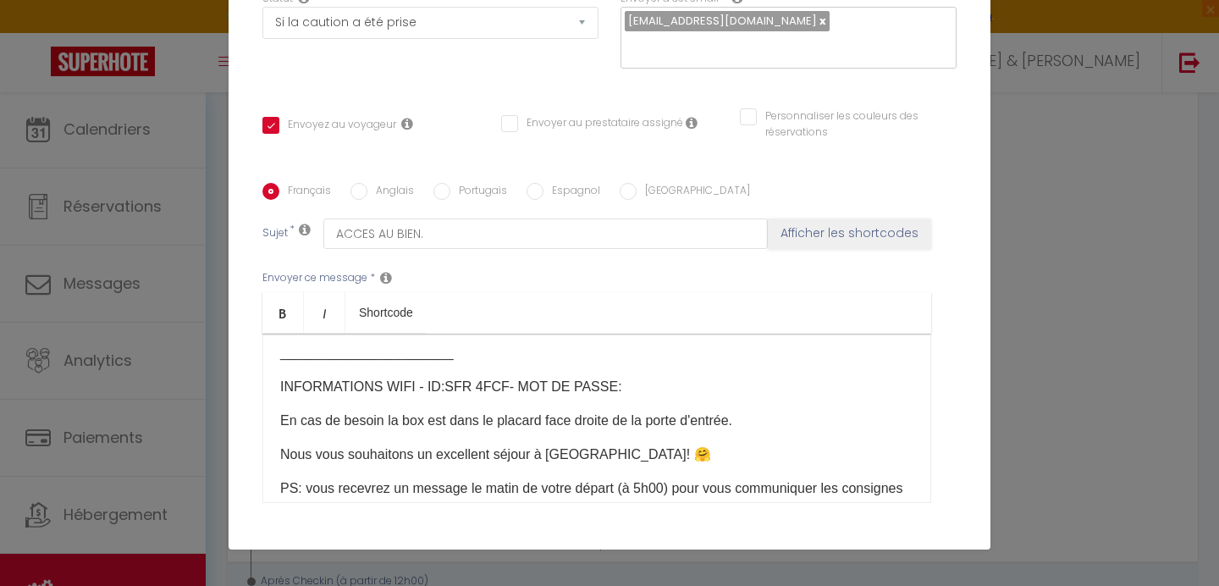
click at [629, 389] on p "INFORMATIONS WIFI - ID: ​ SFR 4FCF ​ - MOT DE PASSE: ​ ​ ​ ​" at bounding box center [596, 387] width 633 height 20
click at [797, 347] on p "_______________________" at bounding box center [596, 353] width 633 height 20
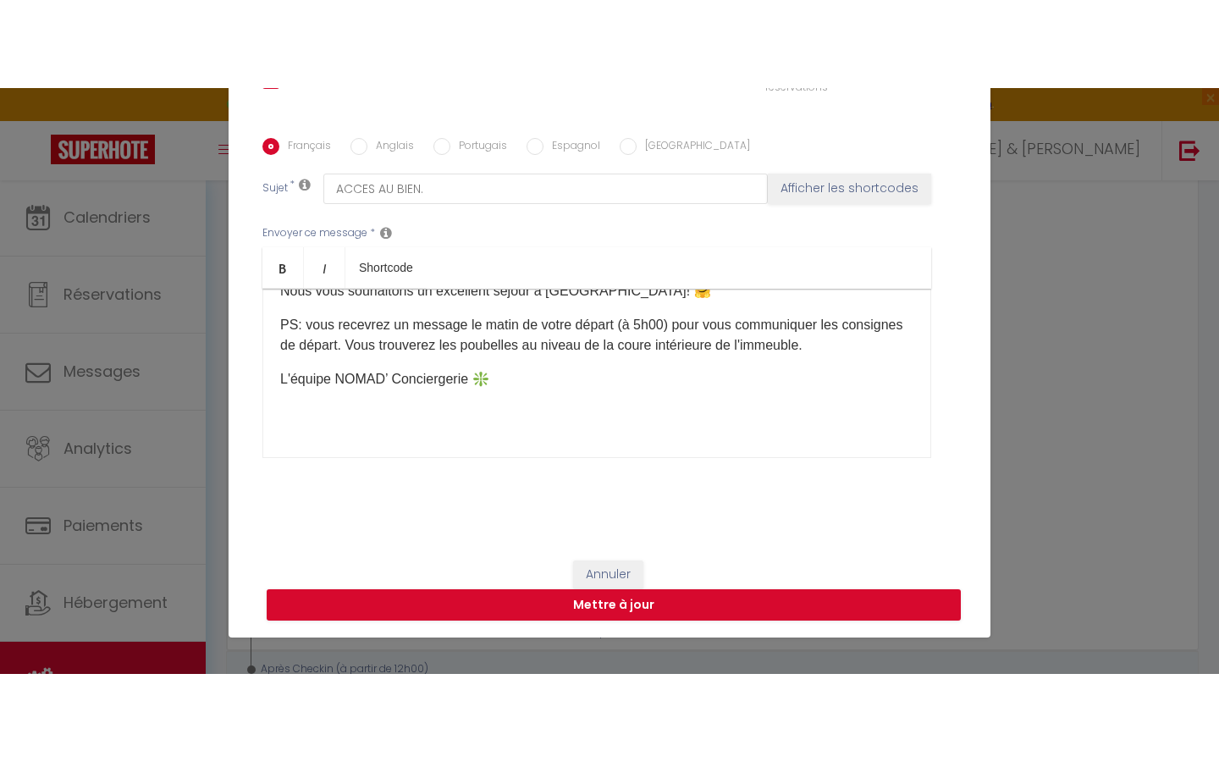
scroll to position [381, 0]
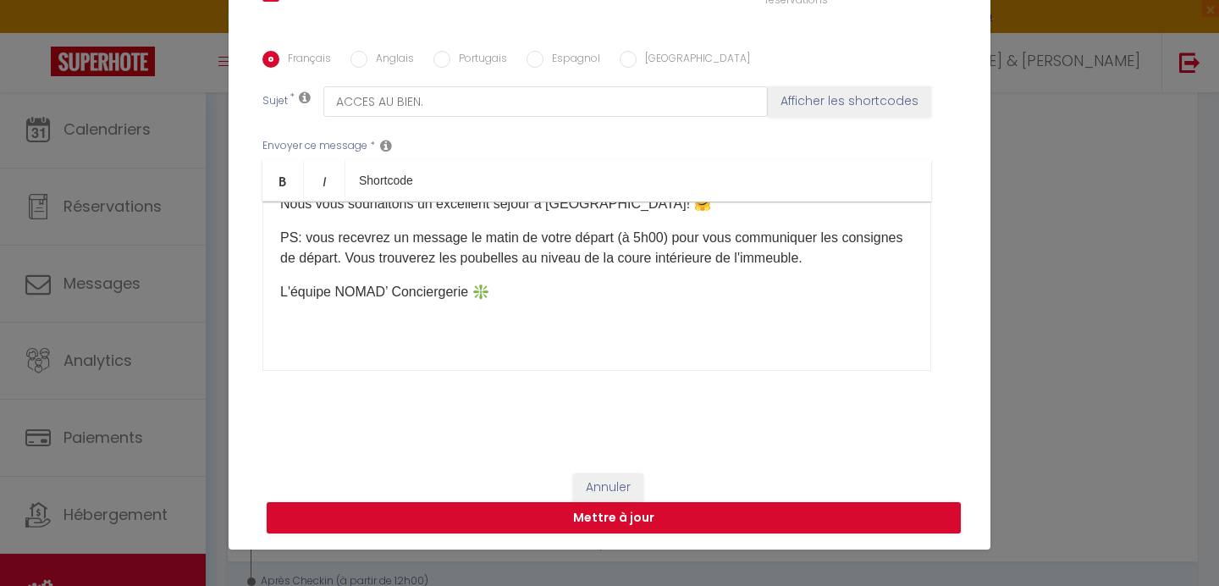
click at [609, 456] on div "Titre * M2 - ACCES A L'[PERSON_NAME] Pour cet hébergement Sélectionner les hébe…" at bounding box center [610, 51] width 762 height 810
click at [599, 451] on div "Titre * M2 - ACCES A L'[PERSON_NAME] Pour cet hébergement Sélectionner les hébe…" at bounding box center [610, 51] width 762 height 810
click at [596, 452] on div "Titre * M2 - ACCES A L'[PERSON_NAME] Pour cet hébergement Sélectionner les hébe…" at bounding box center [610, 51] width 762 height 810
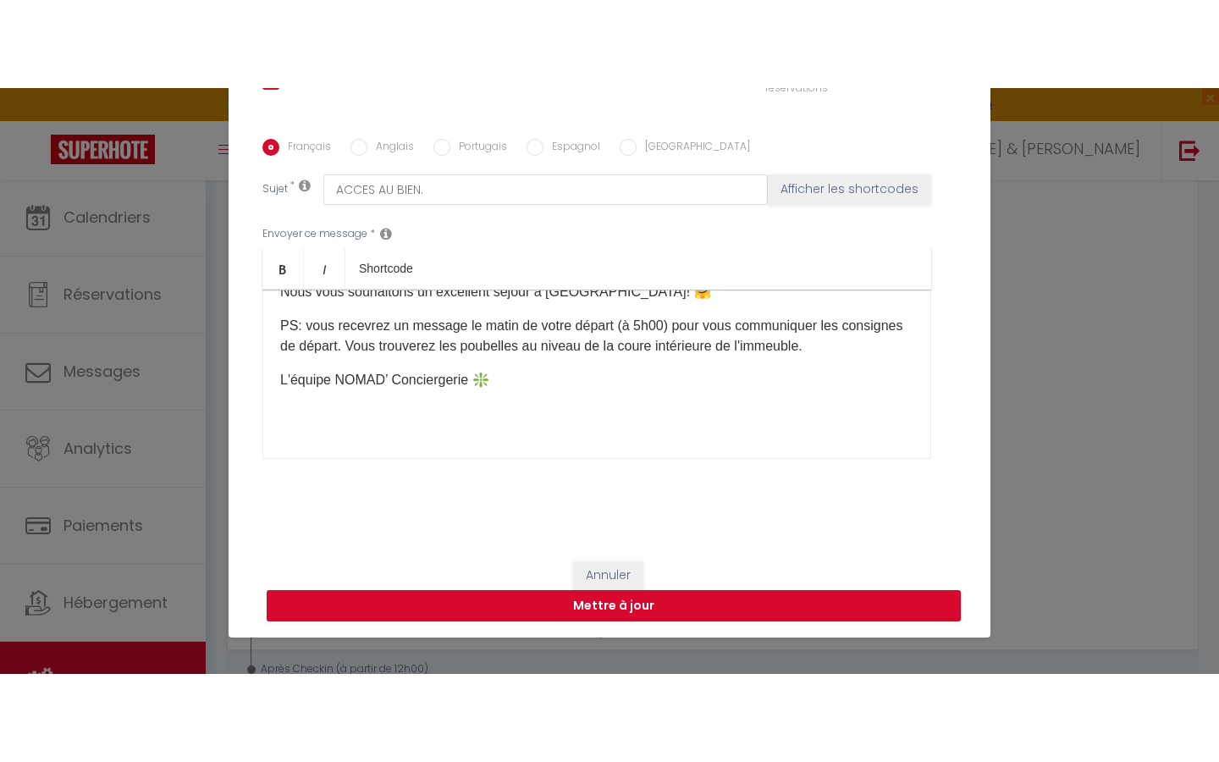
scroll to position [0, 0]
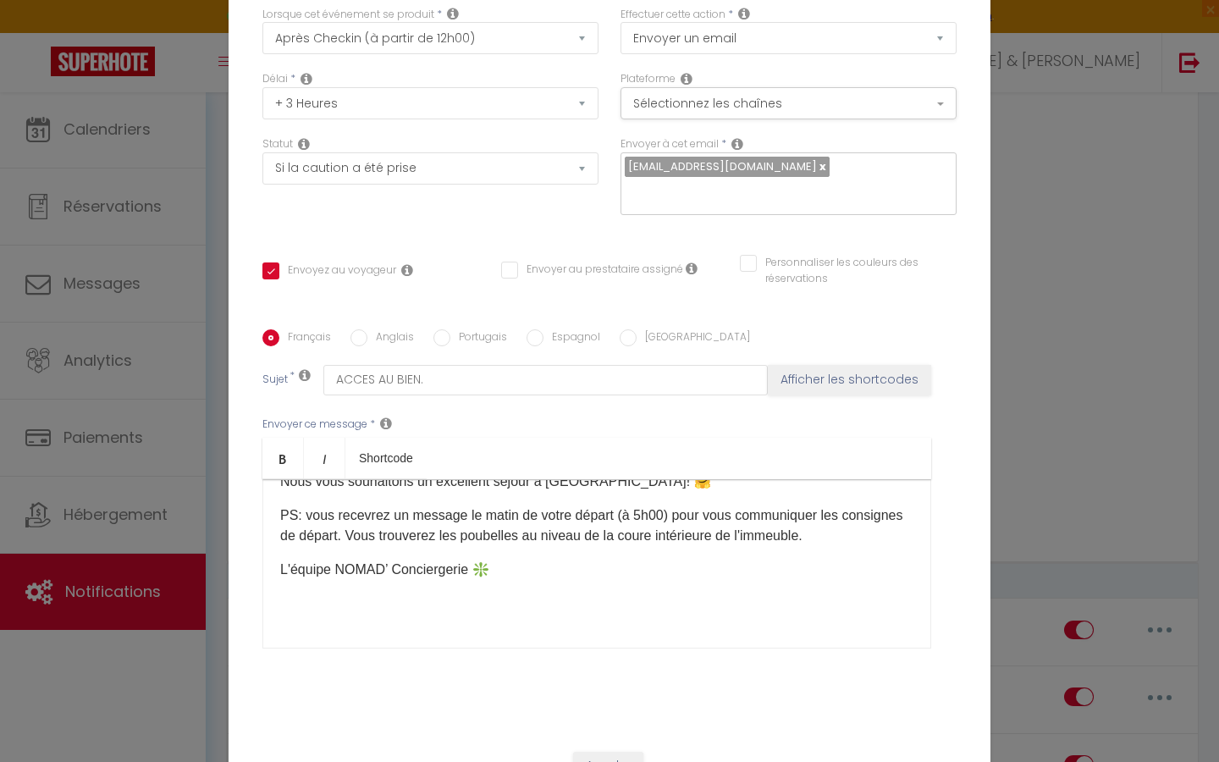
click at [610, 585] on div "Titre * M2 - ACCES A L'[PERSON_NAME] Pour cet hébergement Sélectionner les hébe…" at bounding box center [610, 330] width 762 height 810
click at [750, 585] on div "Envoyer ce message * Bold Italic Shortcode Rich text editor [GUEST:FIRST_NAME]​…" at bounding box center [609, 532] width 694 height 275
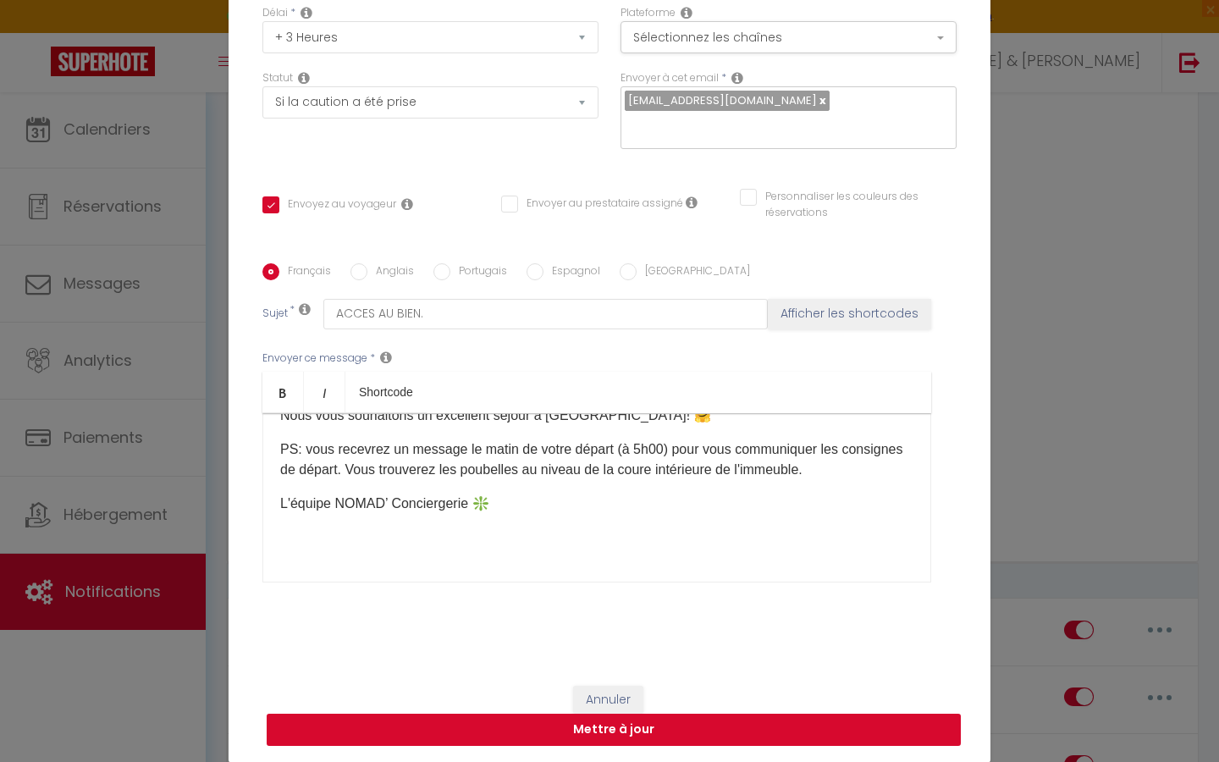
click at [596, 585] on button "Mettre à jour" at bounding box center [614, 730] width 694 height 32
checkbox input "true"
checkbox input "false"
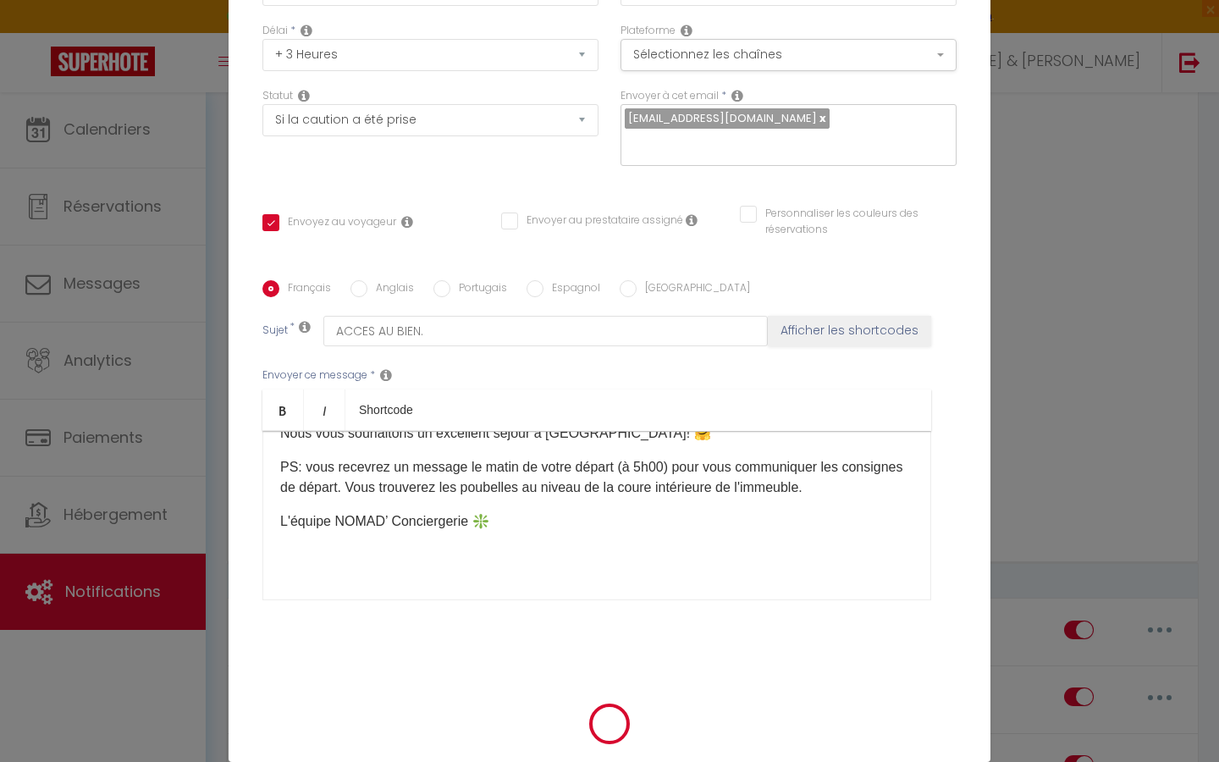
scroll to position [130, 0]
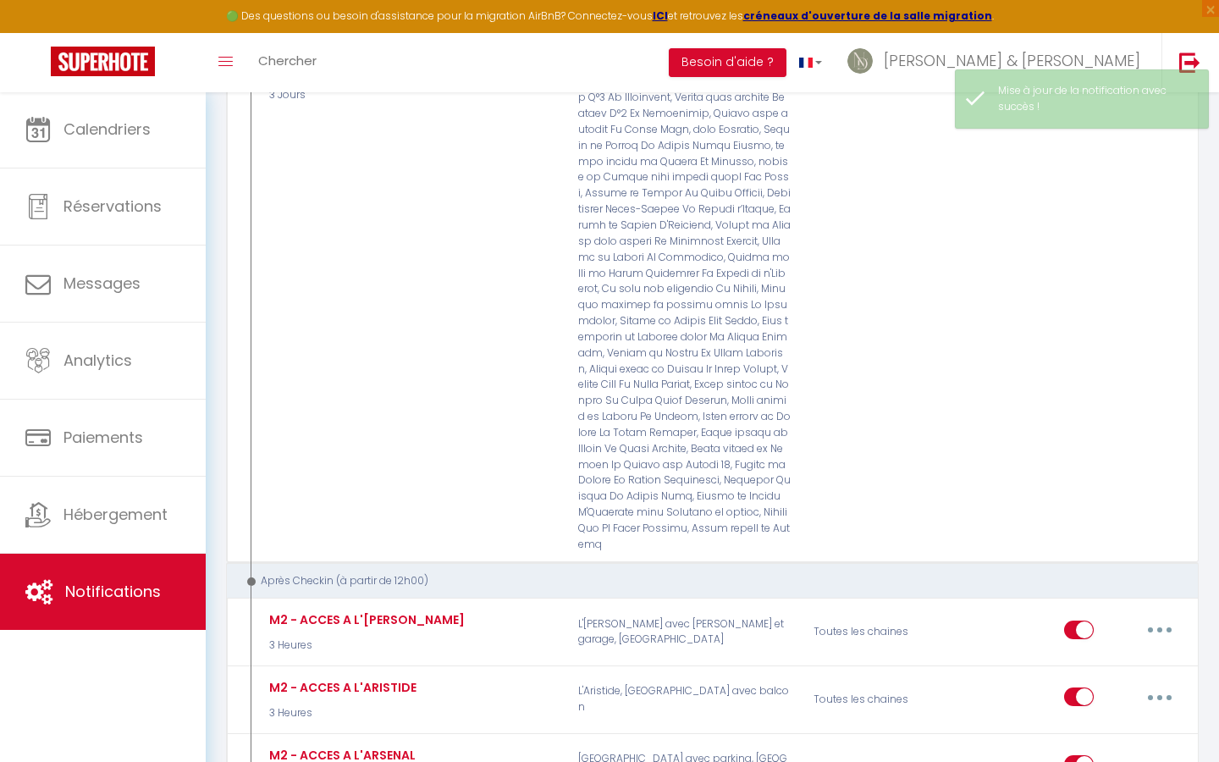
checkbox input "true"
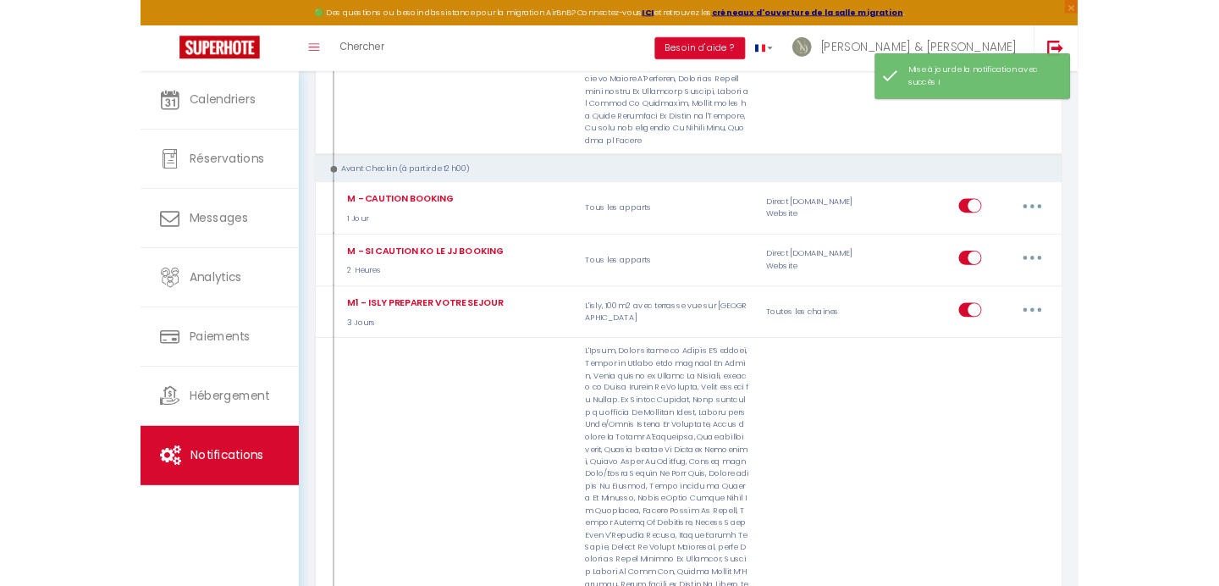
scroll to position [4718, 0]
